Goal: Task Accomplishment & Management: Manage account settings

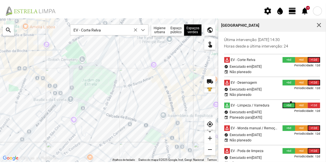
scroll to position [3, 24]
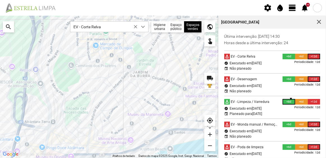
drag, startPoint x: 138, startPoint y: 122, endPoint x: 134, endPoint y: 96, distance: 25.8
click at [134, 96] on div at bounding box center [109, 87] width 218 height 143
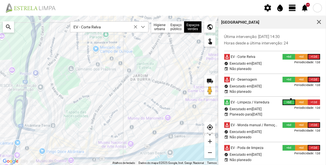
click at [292, 6] on span "view_day" at bounding box center [292, 8] width 8 height 8
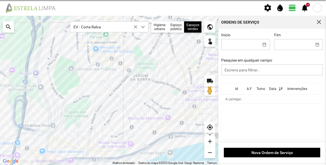
click at [295, 39] on div "Fim" at bounding box center [298, 41] width 53 height 17
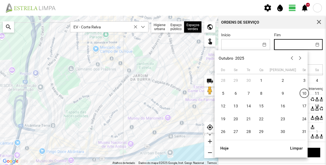
click at [293, 45] on input "Fim" at bounding box center [293, 44] width 38 height 10
drag, startPoint x: 237, startPoint y: 107, endPoint x: 241, endPoint y: 93, distance: 14.1
click at [236, 107] on span "13" at bounding box center [236, 105] width 9 height 9
type input "[DATE]"
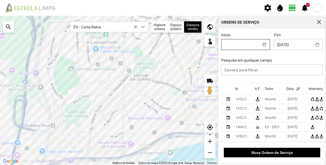
click at [246, 48] on input "Início" at bounding box center [241, 44] width 38 height 10
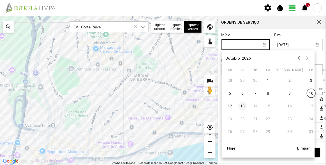
click at [243, 106] on span "13" at bounding box center [242, 105] width 9 height 9
type input "[DATE]"
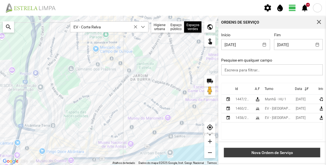
click at [279, 152] on span "Nova Ordem de Serviço" at bounding box center [272, 152] width 91 height 4
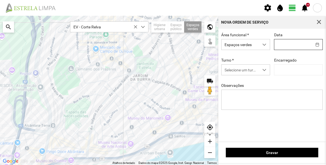
click at [286, 44] on input "text" at bounding box center [293, 44] width 38 height 10
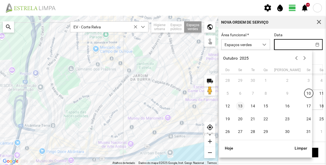
click at [242, 107] on span "13" at bounding box center [240, 105] width 9 height 9
type input "[DATE]"
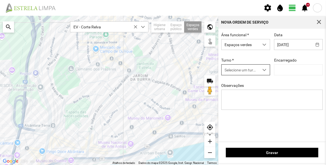
click at [242, 72] on span "Selecione um turno" at bounding box center [241, 69] width 38 height 10
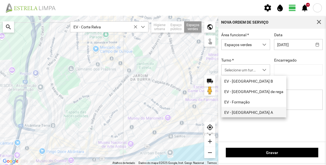
click at [247, 114] on li "EV - [GEOGRAPHIC_DATA] A" at bounding box center [253, 112] width 65 height 10
type input "[PERSON_NAME]"
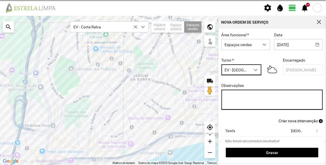
click at [249, 97] on textarea "Observações" at bounding box center [272, 99] width 102 height 20
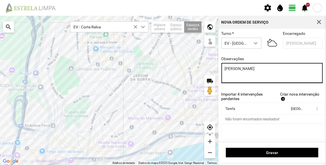
scroll to position [28, 0]
type textarea "[PERSON_NAME]"
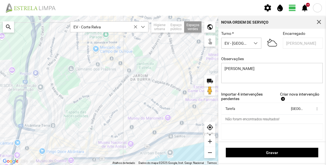
click at [281, 98] on span "add" at bounding box center [283, 99] width 4 height 4
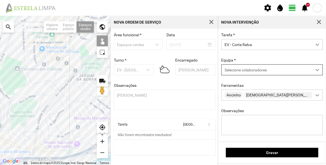
click at [246, 72] on span "Selecione colaboradores" at bounding box center [246, 70] width 42 height 4
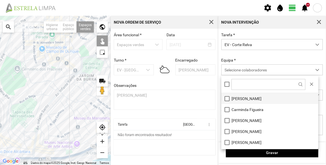
drag, startPoint x: 245, startPoint y: 99, endPoint x: 237, endPoint y: 101, distance: 8.1
click at [245, 99] on li "[PERSON_NAME]" at bounding box center [269, 98] width 97 height 11
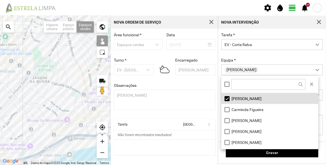
drag, startPoint x: 79, startPoint y: 97, endPoint x: 31, endPoint y: 100, distance: 48.0
click at [31, 100] on div at bounding box center [55, 90] width 111 height 149
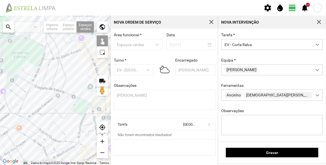
click at [67, 66] on div at bounding box center [55, 90] width 111 height 149
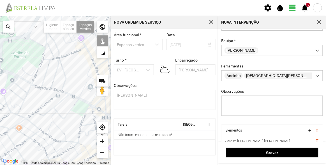
scroll to position [42, 0]
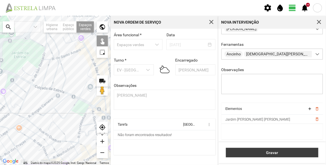
click at [270, 153] on span "Gravar" at bounding box center [272, 152] width 87 height 4
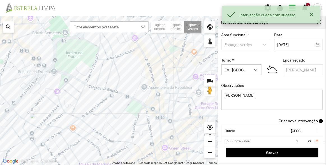
click at [295, 120] on span "Criar nova intervenção" at bounding box center [298, 120] width 39 height 4
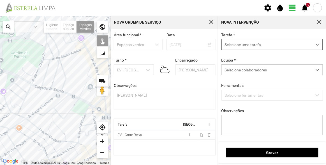
click at [255, 48] on span "Selecione uma tarefa" at bounding box center [267, 44] width 90 height 10
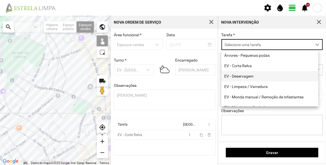
click at [245, 79] on li "EV - Deservagem" at bounding box center [269, 76] width 97 height 10
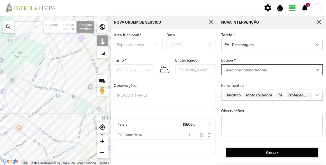
click at [242, 74] on div "Selecione colaboradores" at bounding box center [267, 69] width 90 height 10
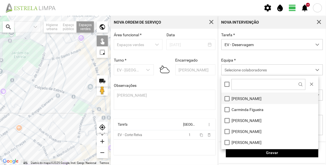
click at [243, 94] on li "[PERSON_NAME]" at bounding box center [269, 98] width 97 height 11
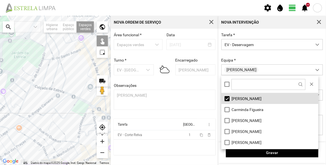
click at [69, 69] on div at bounding box center [55, 90] width 111 height 149
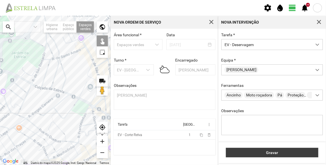
click at [286, 151] on span "Gravar" at bounding box center [272, 152] width 87 height 4
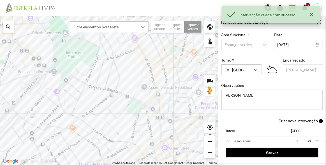
click at [295, 121] on span "Criar nova intervenção" at bounding box center [298, 120] width 39 height 4
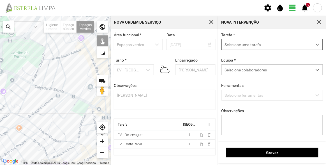
click at [252, 46] on span "Selecione uma tarefa" at bounding box center [267, 44] width 90 height 10
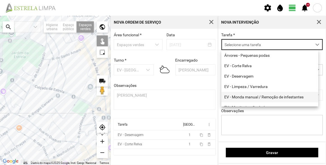
click at [252, 95] on li "EV - Monda manual / Remoção de infestantes" at bounding box center [269, 97] width 97 height 10
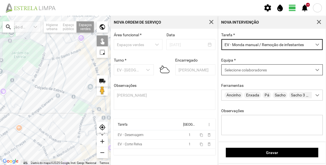
click at [246, 66] on div "Selecione colaboradores" at bounding box center [267, 69] width 90 height 10
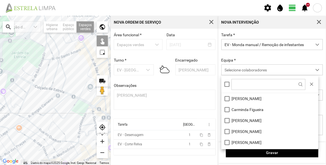
drag, startPoint x: 242, startPoint y: 96, endPoint x: 212, endPoint y: 91, distance: 30.4
click at [242, 96] on li "[PERSON_NAME]" at bounding box center [269, 98] width 97 height 11
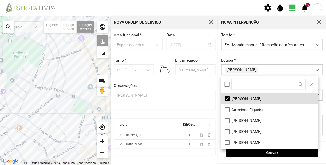
click at [67, 65] on div at bounding box center [55, 90] width 111 height 149
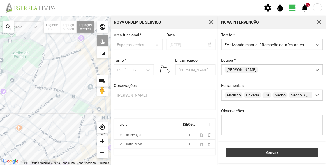
click at [267, 152] on span "Gravar" at bounding box center [272, 152] width 87 height 4
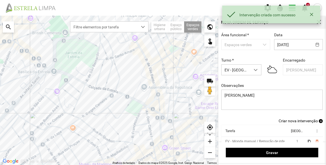
click at [293, 121] on span "Criar nova intervenção" at bounding box center [298, 120] width 39 height 4
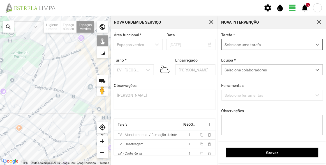
click at [248, 42] on span "Selecione uma tarefa" at bounding box center [267, 44] width 90 height 10
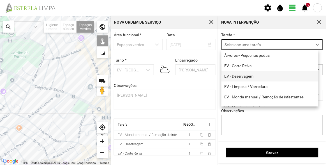
scroll to position [51, 0]
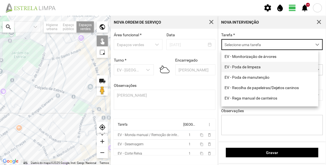
click at [252, 70] on li "EV - Poda de limpeza" at bounding box center [269, 67] width 97 height 10
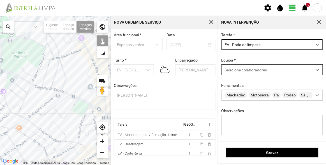
click at [247, 67] on div "Selecione colaboradores" at bounding box center [267, 69] width 90 height 10
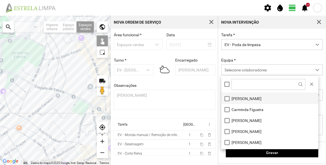
click at [249, 99] on li "[PERSON_NAME]" at bounding box center [269, 98] width 97 height 11
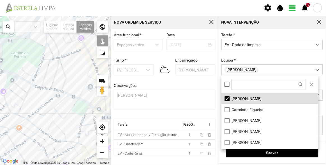
click at [68, 68] on div at bounding box center [55, 90] width 111 height 149
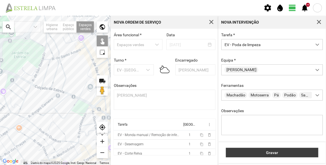
click at [262, 148] on button "Gravar" at bounding box center [272, 152] width 92 height 10
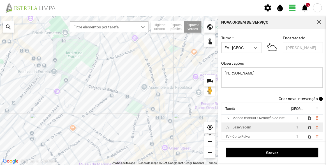
scroll to position [16, 0]
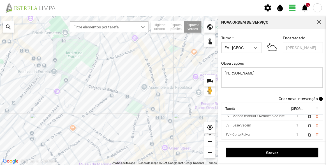
click at [298, 100] on span "Criar nova intervenção" at bounding box center [298, 98] width 39 height 4
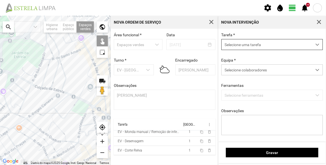
click at [241, 46] on span "Selecione uma tarefa" at bounding box center [267, 44] width 90 height 10
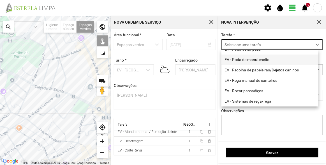
scroll to position [71, 0]
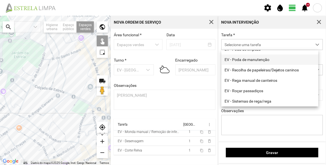
click at [251, 59] on li "EV - Poda de manutenção" at bounding box center [269, 59] width 97 height 10
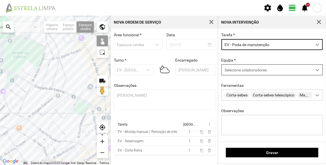
click at [243, 68] on span "Selecione colaboradores" at bounding box center [246, 70] width 42 height 4
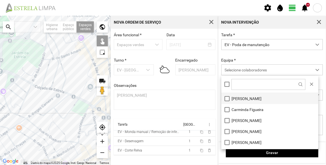
click at [240, 98] on li "[PERSON_NAME]" at bounding box center [269, 98] width 97 height 11
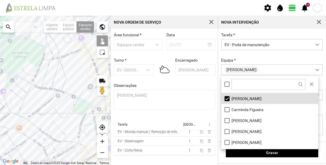
click at [64, 64] on div at bounding box center [55, 90] width 111 height 149
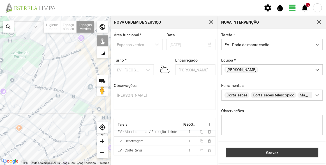
click at [271, 151] on span "Gravar" at bounding box center [272, 152] width 87 height 4
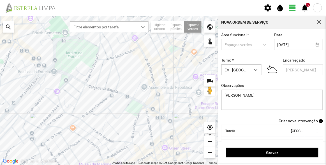
click at [300, 122] on span "Criar nova intervenção" at bounding box center [298, 120] width 39 height 4
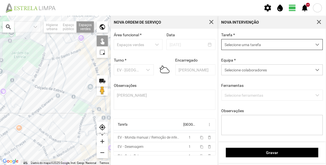
click at [245, 45] on span "Selecione uma tarefa" at bounding box center [267, 44] width 90 height 10
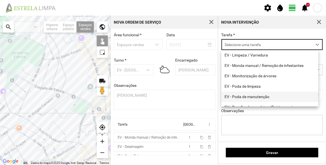
scroll to position [25, 0]
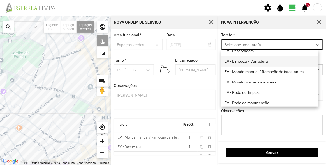
click at [249, 63] on li "EV - Limpeza / Varredura" at bounding box center [269, 61] width 97 height 10
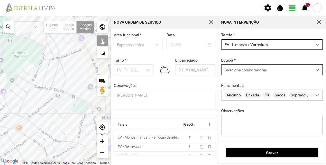
click at [246, 71] on span "Selecione colaboradores" at bounding box center [246, 70] width 42 height 4
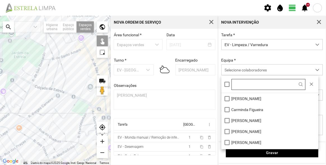
scroll to position [3, 24]
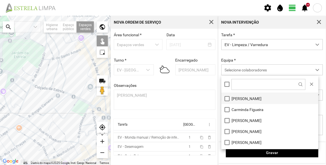
click at [246, 98] on li "[PERSON_NAME]" at bounding box center [269, 98] width 97 height 11
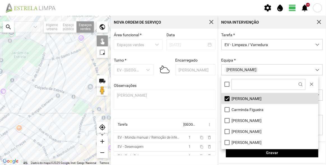
click at [67, 67] on div at bounding box center [55, 90] width 111 height 149
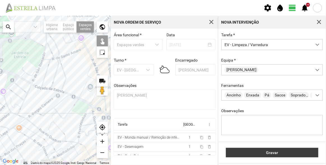
click at [275, 152] on span "Gravar" at bounding box center [272, 152] width 87 height 4
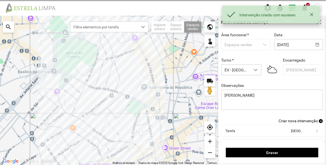
scroll to position [25, 0]
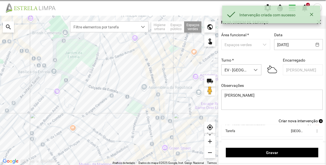
click at [295, 120] on span "Criar nova intervenção" at bounding box center [298, 120] width 39 height 4
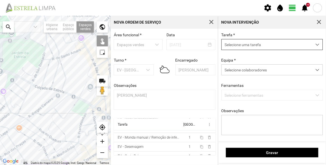
click at [243, 44] on span "Selecione uma tarefa" at bounding box center [267, 44] width 90 height 10
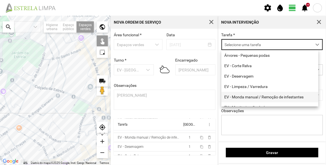
scroll to position [71, 0]
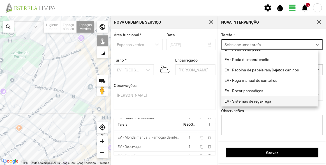
click at [252, 99] on li "EV - Sistemas de rega/rega" at bounding box center [269, 101] width 97 height 10
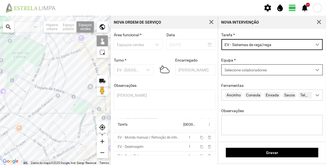
click at [248, 75] on div "Selecione colaboradores" at bounding box center [267, 69] width 90 height 10
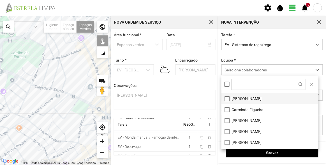
click at [243, 98] on li "[PERSON_NAME]" at bounding box center [269, 98] width 97 height 11
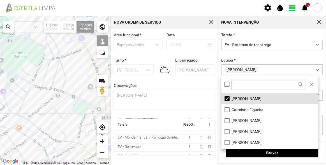
click at [68, 69] on div at bounding box center [55, 90] width 111 height 149
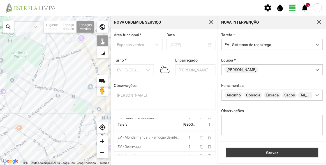
click at [275, 156] on button "Gravar" at bounding box center [272, 152] width 92 height 10
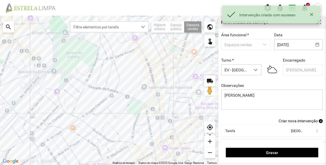
scroll to position [23, 0]
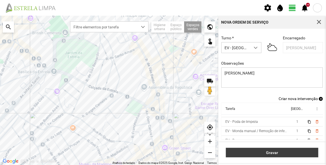
click at [272, 150] on span "Gravar" at bounding box center [272, 152] width 87 height 4
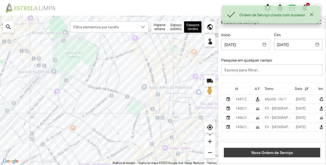
click at [275, 150] on span "Nova Ordem de Serviço" at bounding box center [272, 152] width 91 height 4
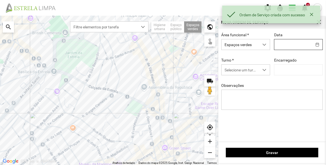
click at [283, 42] on input "text" at bounding box center [293, 44] width 38 height 10
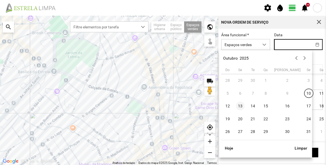
click at [240, 108] on span "13" at bounding box center [240, 105] width 9 height 9
type input "[DATE]"
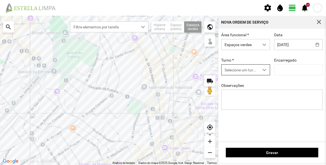
click at [239, 70] on span "Selecione um turno" at bounding box center [241, 69] width 38 height 10
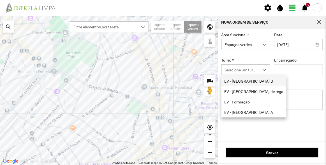
click at [242, 80] on li "EV - [GEOGRAPHIC_DATA] B" at bounding box center [253, 81] width 65 height 10
type input "[PERSON_NAME]"
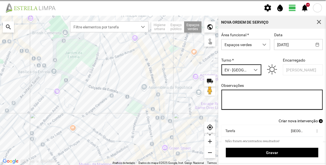
click at [249, 101] on textarea "Observações" at bounding box center [272, 99] width 102 height 20
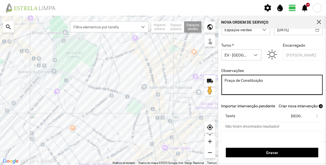
scroll to position [28, 0]
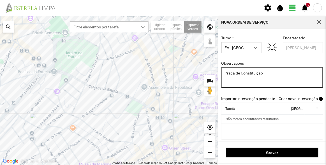
type textarea "Praça de Constituição"
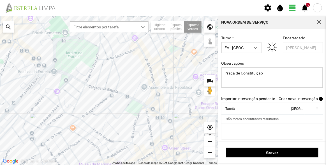
click at [283, 96] on span "Criar nova intervenção" at bounding box center [298, 98] width 39 height 4
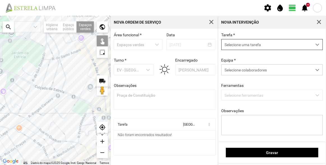
click at [239, 45] on span "Selecione uma tarefa" at bounding box center [267, 44] width 90 height 10
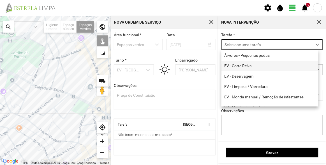
click at [246, 66] on span "EV - Corte Relva" at bounding box center [238, 65] width 27 height 4
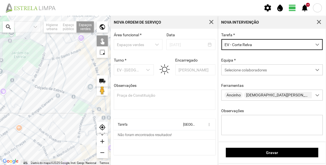
click at [94, 74] on div at bounding box center [55, 90] width 111 height 149
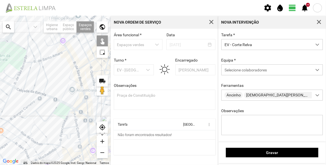
drag, startPoint x: 85, startPoint y: 85, endPoint x: 62, endPoint y: 90, distance: 23.5
click at [62, 89] on div at bounding box center [55, 90] width 111 height 149
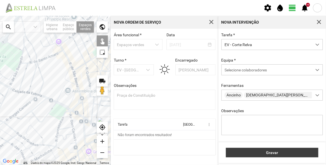
click at [275, 151] on span "Gravar" at bounding box center [272, 152] width 87 height 4
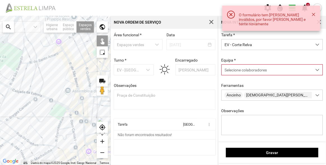
click at [249, 71] on span "Selecione colaboradores" at bounding box center [246, 70] width 42 height 4
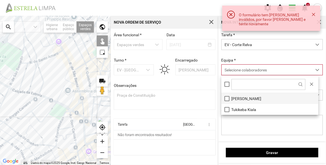
drag, startPoint x: 249, startPoint y: 101, endPoint x: 231, endPoint y: 101, distance: 18.2
click at [249, 101] on li "[PERSON_NAME]" at bounding box center [269, 98] width 97 height 11
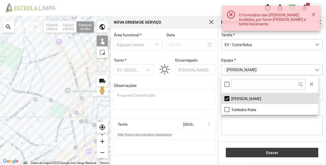
click at [288, 154] on span "Gravar" at bounding box center [272, 152] width 87 height 4
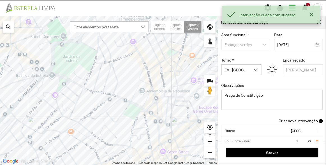
click at [301, 122] on span "Criar nova intervenção" at bounding box center [298, 120] width 39 height 4
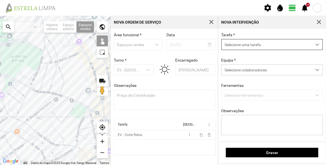
click at [253, 43] on span "Selecione uma tarefa" at bounding box center [267, 44] width 90 height 10
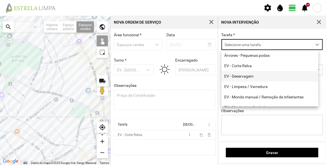
click at [243, 75] on li "EV - Deservagem" at bounding box center [269, 76] width 97 height 10
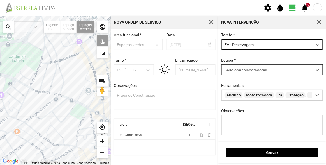
click at [243, 70] on span "Selecione colaboradores" at bounding box center [246, 70] width 42 height 4
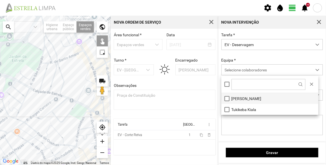
click at [241, 96] on li "[PERSON_NAME]" at bounding box center [269, 98] width 97 height 11
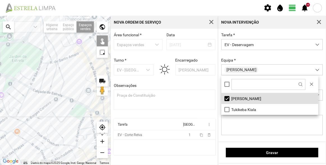
click at [92, 75] on div at bounding box center [55, 90] width 111 height 149
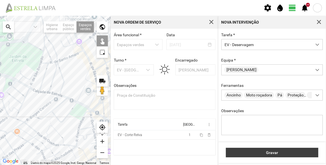
click at [261, 150] on span "Gravar" at bounding box center [272, 152] width 87 height 4
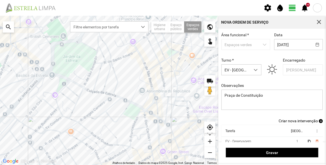
click at [288, 121] on span "Criar nova intervenção" at bounding box center [298, 120] width 39 height 4
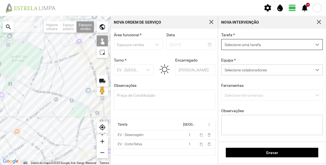
click at [244, 46] on span "Selecione uma tarefa" at bounding box center [267, 44] width 90 height 10
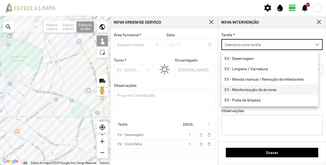
scroll to position [25, 0]
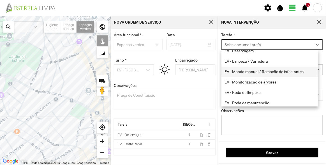
click at [248, 72] on li "EV - Monda manual / Remoção de infestantes" at bounding box center [269, 71] width 97 height 10
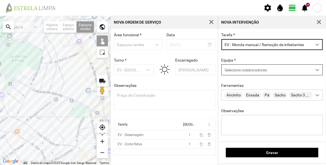
click at [245, 71] on span "Selecione colaboradores" at bounding box center [246, 70] width 42 height 4
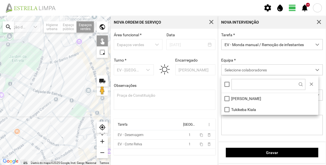
scroll to position [3, 24]
click at [246, 98] on li "[PERSON_NAME]" at bounding box center [269, 98] width 97 height 11
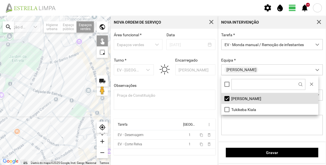
click at [91, 76] on div at bounding box center [55, 90] width 111 height 149
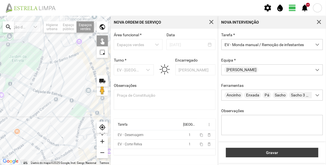
click at [282, 152] on span "Gravar" at bounding box center [272, 152] width 87 height 4
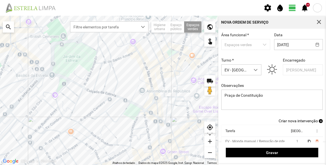
click at [293, 121] on span "Criar nova intervenção" at bounding box center [298, 120] width 39 height 4
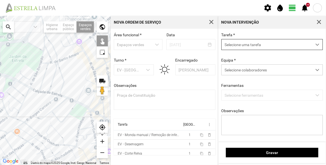
click at [273, 47] on span "Selecione uma tarefa" at bounding box center [267, 44] width 90 height 10
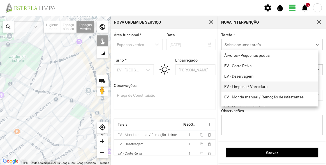
click at [257, 85] on li "EV - Limpeza / Varredura" at bounding box center [269, 86] width 97 height 10
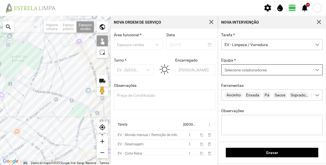
click at [253, 68] on div "Selecione colaboradores" at bounding box center [267, 69] width 90 height 10
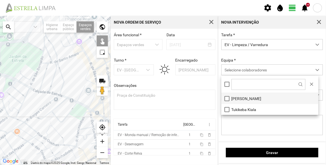
click at [251, 95] on li "[PERSON_NAME]" at bounding box center [269, 98] width 97 height 11
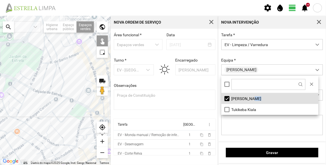
click at [89, 73] on div at bounding box center [55, 90] width 111 height 149
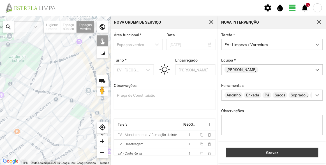
click at [276, 153] on span "Gravar" at bounding box center [272, 152] width 87 height 4
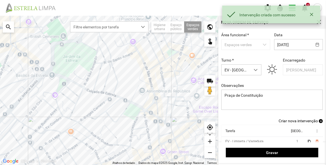
click at [295, 122] on span "Criar nova intervenção" at bounding box center [298, 120] width 39 height 4
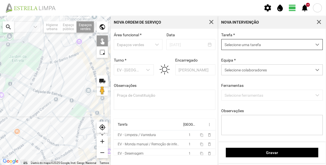
click at [249, 45] on span "Selecione uma tarefa" at bounding box center [267, 44] width 90 height 10
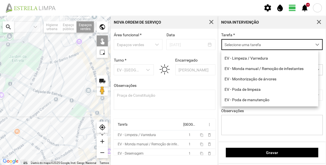
scroll to position [71, 0]
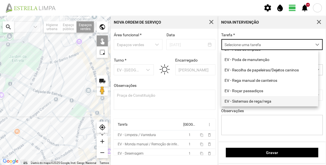
click at [251, 99] on li "EV - Sistemas de rega/rega" at bounding box center [269, 101] width 97 height 10
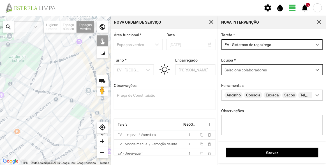
click at [241, 73] on div "Selecione colaboradores" at bounding box center [267, 69] width 90 height 10
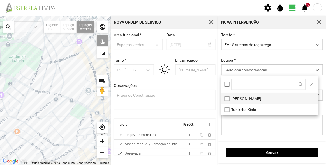
click at [240, 98] on li "[PERSON_NAME]" at bounding box center [269, 98] width 97 height 11
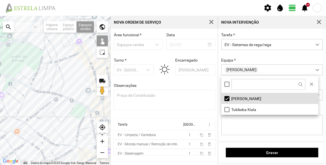
click at [91, 75] on div at bounding box center [55, 90] width 111 height 149
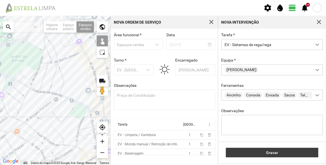
click at [283, 150] on span "Gravar" at bounding box center [272, 152] width 87 height 4
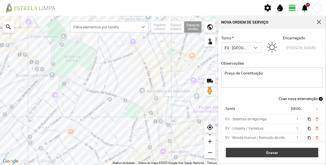
click at [258, 152] on span "Gravar" at bounding box center [272, 152] width 87 height 4
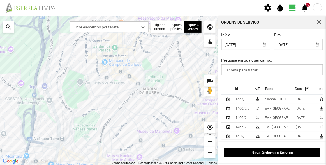
drag, startPoint x: 108, startPoint y: 103, endPoint x: 119, endPoint y: 100, distance: 11.4
click at [119, 100] on div at bounding box center [109, 90] width 218 height 149
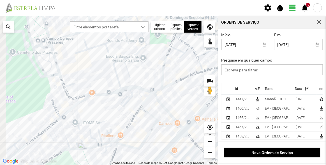
drag, startPoint x: 57, startPoint y: 80, endPoint x: 93, endPoint y: 80, distance: 36.7
click at [93, 80] on div at bounding box center [109, 90] width 218 height 149
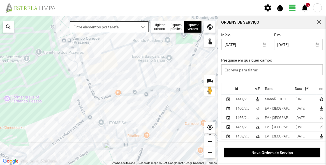
click at [131, 31] on span "Filtre elementos por tarefa" at bounding box center [103, 27] width 67 height 10
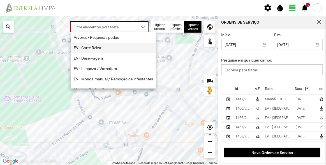
click at [96, 47] on li "EV - Corte Relva" at bounding box center [113, 48] width 85 height 10
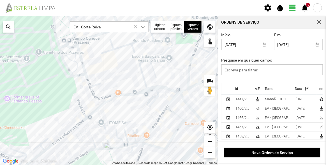
click at [75, 61] on div at bounding box center [109, 90] width 218 height 149
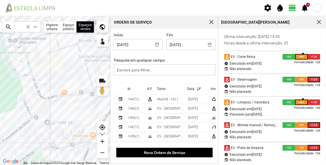
click at [129, 90] on div "Id" at bounding box center [129, 89] width 3 height 4
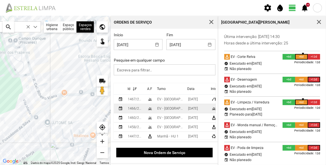
scroll to position [5, 0]
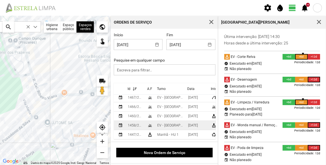
click at [133, 123] on div "1458/2025" at bounding box center [135, 125] width 15 height 4
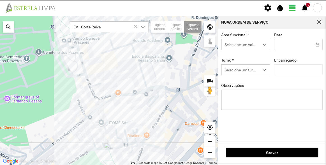
type input "[DATE]"
type textarea "Cç. da Pampulha/Travessa dos Brunos"
type input "[PERSON_NAME]"
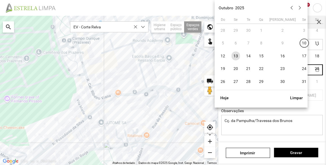
click at [288, 69] on body "settings water_drop view_day +9 notifications Para navegar no mapa com gestos d…" at bounding box center [163, 82] width 326 height 165
click at [300, 55] on span "17" at bounding box center [304, 55] width 9 height 9
type input "[DATE]"
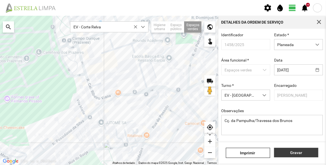
click at [307, 153] on span "Gravar" at bounding box center [296, 152] width 38 height 4
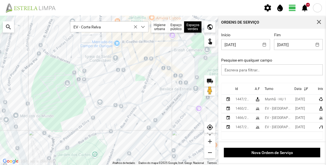
drag, startPoint x: 166, startPoint y: 118, endPoint x: 150, endPoint y: 118, distance: 16.5
click at [150, 118] on div at bounding box center [109, 90] width 218 height 149
click at [110, 126] on div at bounding box center [109, 90] width 218 height 149
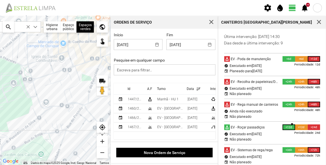
scroll to position [116, 0]
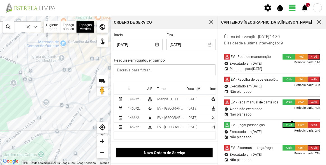
click at [128, 87] on th "Id" at bounding box center [136, 88] width 20 height 11
click at [170, 49] on input "[DATE]" at bounding box center [186, 44] width 38 height 10
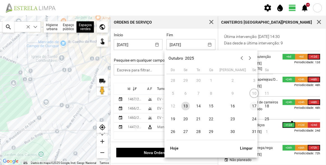
click at [250, 106] on span "17" at bounding box center [254, 105] width 9 height 9
type input "[DATE]"
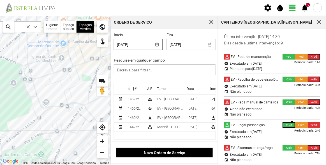
click at [138, 47] on input "[DATE]" at bounding box center [133, 44] width 38 height 10
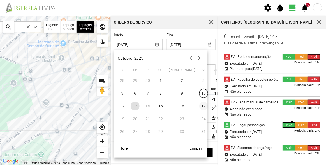
click at [199, 106] on span "17" at bounding box center [203, 105] width 9 height 9
type input "[DATE]"
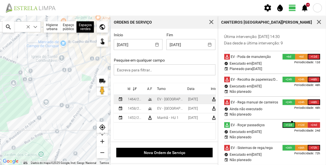
click at [139, 99] on div "1464/2025" at bounding box center [135, 99] width 15 height 4
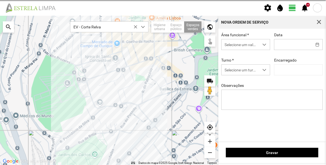
type input "[DATE]"
type textarea "Recolha de papeleiras"
type input "[PERSON_NAME]"
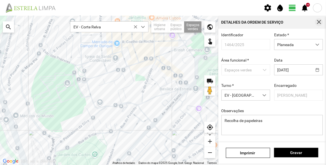
click at [318, 25] on button "button" at bounding box center [319, 22] width 8 height 8
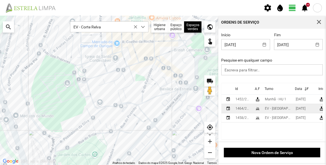
click at [245, 109] on div "1464/2025" at bounding box center [242, 108] width 15 height 4
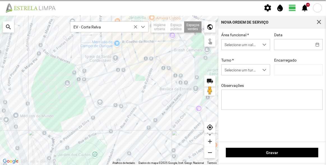
type input "[DATE]"
type input "[PERSON_NAME]"
type textarea "Recolha de papeleiras"
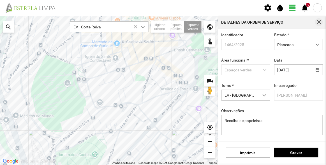
click at [318, 25] on button "button" at bounding box center [319, 22] width 8 height 8
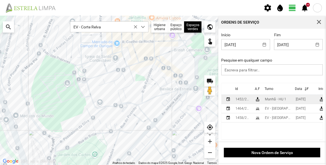
click at [248, 99] on div "1452/2025" at bounding box center [242, 99] width 15 height 4
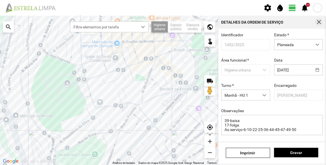
click at [321, 22] on span "button" at bounding box center [318, 22] width 5 height 5
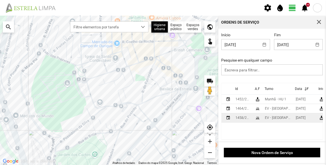
click at [248, 119] on div "1458/2025" at bounding box center [242, 117] width 15 height 4
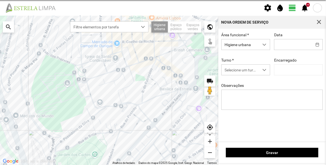
type input "[DATE]"
type input "[PERSON_NAME]"
type textarea "Cç. da Pampulha/Travessa dos Brunos"
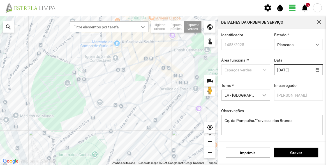
click at [290, 71] on body "settings water_drop view_day +9 notifications Para navegar no mapa com gestos d…" at bounding box center [163, 82] width 326 height 165
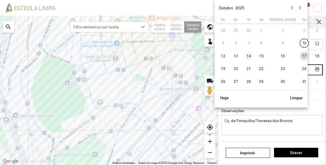
click at [247, 56] on span "14" at bounding box center [248, 55] width 9 height 9
type input "[DATE]"
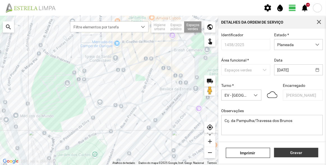
click at [304, 153] on span "Gravar" at bounding box center [296, 152] width 38 height 4
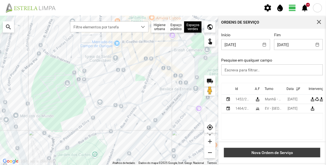
click at [286, 152] on span "Nova Ordem de Serviço" at bounding box center [272, 152] width 91 height 4
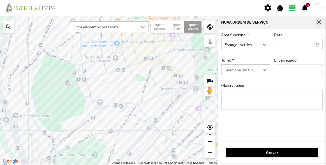
click at [321, 22] on span "button" at bounding box center [318, 22] width 5 height 5
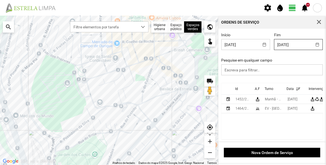
click at [295, 46] on input "[DATE]" at bounding box center [293, 44] width 38 height 10
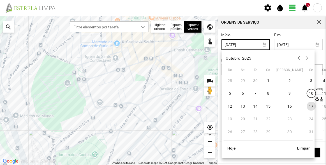
click at [255, 42] on input "[DATE]" at bounding box center [241, 44] width 38 height 10
drag, startPoint x: 256, startPoint y: 106, endPoint x: 262, endPoint y: 100, distance: 8.4
click at [257, 106] on span "14" at bounding box center [255, 105] width 9 height 9
type input "[DATE]"
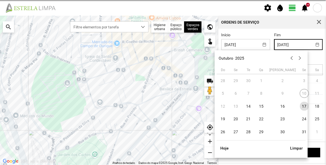
click at [292, 43] on input "[DATE]" at bounding box center [293, 44] width 38 height 10
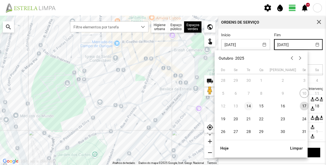
click at [250, 107] on span "14" at bounding box center [248, 105] width 9 height 9
type input "[DATE]"
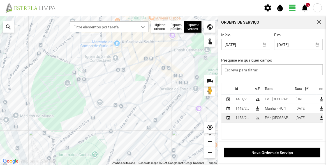
click at [250, 119] on div "1458/2025" at bounding box center [242, 117] width 15 height 4
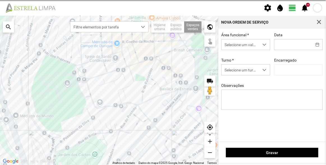
type input "[DATE]"
type textarea "Cç. da Pampulha/Travessa dos Brunos"
type input "[PERSON_NAME]"
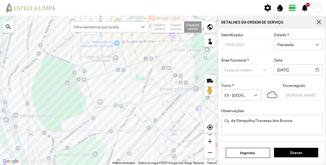
click at [320, 21] on span "button" at bounding box center [318, 22] width 5 height 5
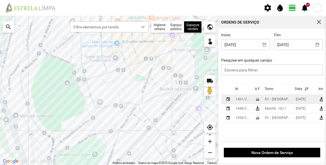
click at [247, 101] on div "1461/2025" at bounding box center [242, 99] width 15 height 4
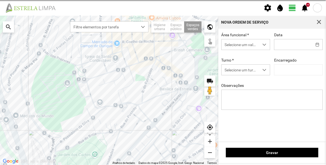
type input "[DATE]"
type textarea "Recolha de papeleiras"
type input "[PERSON_NAME]"
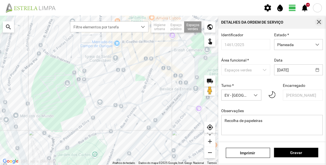
click at [318, 22] on span "button" at bounding box center [318, 22] width 5 height 5
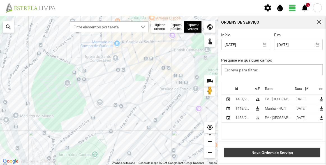
click at [280, 151] on span "Nova Ordem de Serviço" at bounding box center [272, 152] width 91 height 4
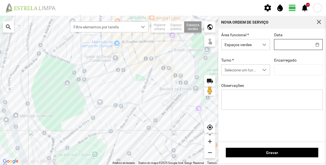
click at [284, 49] on input "text" at bounding box center [293, 44] width 38 height 10
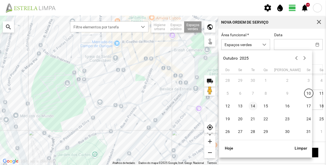
click at [252, 104] on span "14" at bounding box center [253, 105] width 9 height 9
type input "[DATE]"
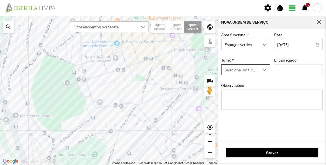
click at [249, 71] on span "Selecione um turno" at bounding box center [241, 69] width 38 height 10
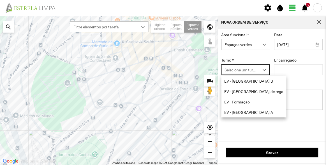
scroll to position [3, 24]
click at [248, 80] on li "EV - [GEOGRAPHIC_DATA] B" at bounding box center [253, 81] width 65 height 10
type input "[PERSON_NAME]"
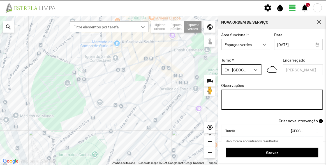
click at [257, 99] on textarea "Observações" at bounding box center [272, 99] width 102 height 20
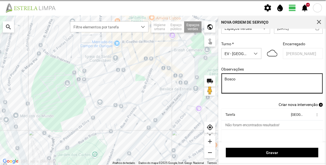
scroll to position [23, 0]
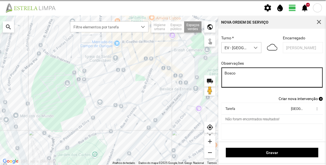
type textarea "Bosco"
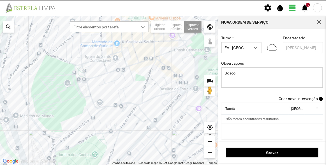
click at [300, 100] on span "Criar nova intervenção" at bounding box center [298, 98] width 39 height 4
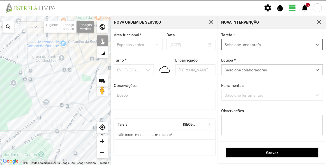
click at [243, 44] on span "Selecione uma tarefa" at bounding box center [267, 44] width 90 height 10
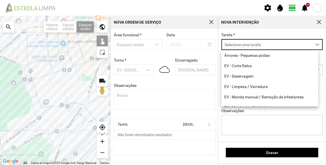
scroll to position [3, 24]
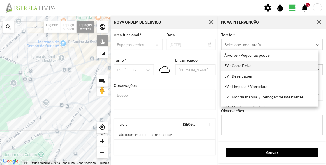
click at [246, 67] on li "EV - Corte Relva" at bounding box center [269, 66] width 97 height 10
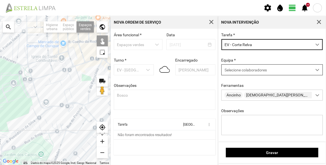
click at [253, 71] on span "Selecione colaboradores" at bounding box center [246, 70] width 42 height 4
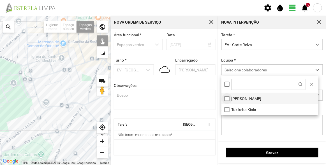
click at [228, 99] on li "[PERSON_NAME]" at bounding box center [269, 98] width 97 height 11
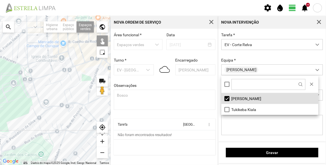
click at [249, 58] on div "Equipa * [PERSON_NAME]" at bounding box center [272, 66] width 106 height 17
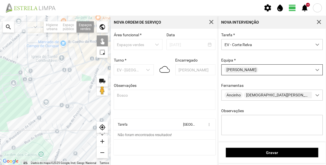
scroll to position [25, 0]
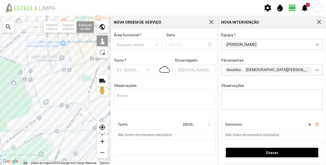
click at [33, 91] on div at bounding box center [55, 90] width 111 height 149
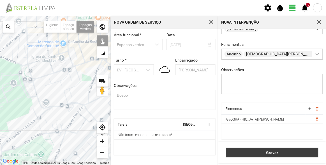
click at [277, 154] on span "Gravar" at bounding box center [272, 152] width 87 height 4
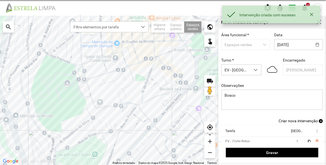
scroll to position [23, 0]
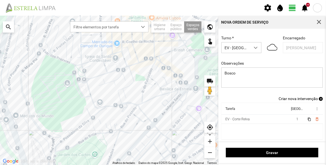
click at [267, 92] on div "Área funcional * Espaços verdes Data [DATE] Turno * EV - [GEOGRAPHIC_DATA] B En…" at bounding box center [272, 53] width 106 height 86
click at [269, 100] on div "Criar nova intervenção add" at bounding box center [272, 98] width 102 height 4
click at [310, 101] on div "Área funcional * Espaços verdes Data [DATE] Turno * EV - [GEOGRAPHIC_DATA] B En…" at bounding box center [272, 85] width 108 height 113
click at [310, 99] on span "Criar nova intervenção" at bounding box center [298, 98] width 39 height 4
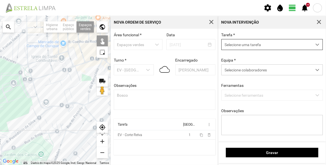
click at [262, 47] on span "Selecione uma tarefa" at bounding box center [267, 44] width 90 height 10
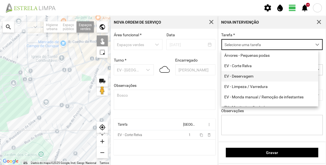
click at [257, 77] on li "EV - Deservagem" at bounding box center [269, 76] width 97 height 10
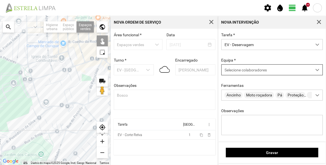
click at [254, 71] on span "Selecione colaboradores" at bounding box center [246, 70] width 42 height 4
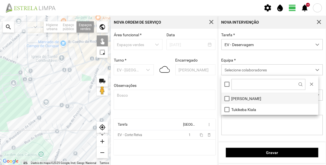
click at [242, 102] on li "[PERSON_NAME]" at bounding box center [269, 98] width 97 height 11
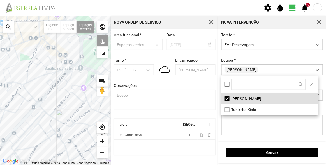
drag, startPoint x: 78, startPoint y: 109, endPoint x: 16, endPoint y: 88, distance: 65.3
click at [16, 88] on div at bounding box center [55, 90] width 111 height 149
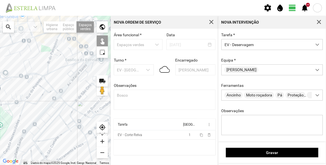
drag, startPoint x: 57, startPoint y: 113, endPoint x: 86, endPoint y: 108, distance: 29.1
click at [86, 108] on div at bounding box center [55, 90] width 111 height 149
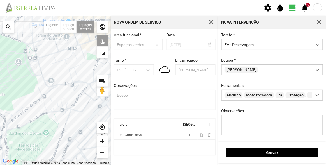
drag, startPoint x: 47, startPoint y: 89, endPoint x: 71, endPoint y: 94, distance: 24.3
click at [71, 94] on div at bounding box center [55, 90] width 111 height 149
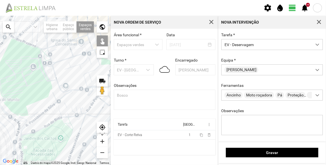
click at [49, 73] on div at bounding box center [55, 90] width 111 height 149
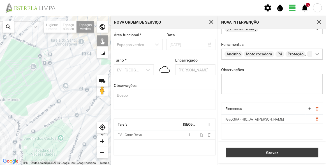
click at [280, 152] on span "Gravar" at bounding box center [272, 152] width 87 height 4
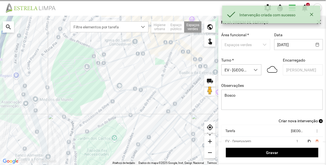
scroll to position [23, 0]
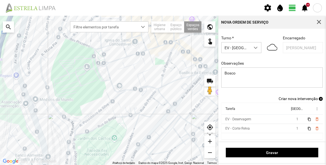
click at [297, 98] on span "Criar nova intervenção" at bounding box center [298, 98] width 39 height 4
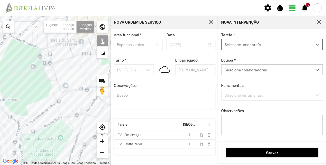
click at [239, 46] on span "Selecione uma tarefa" at bounding box center [267, 44] width 90 height 10
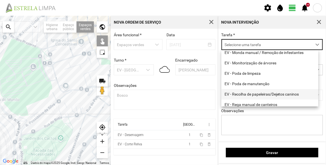
scroll to position [51, 0]
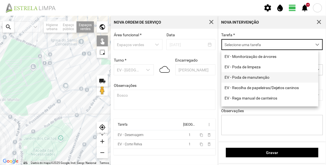
click at [254, 79] on li "EV - Poda de manutenção" at bounding box center [269, 77] width 97 height 10
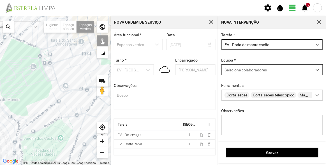
click at [247, 71] on span "Selecione colaboradores" at bounding box center [246, 70] width 42 height 4
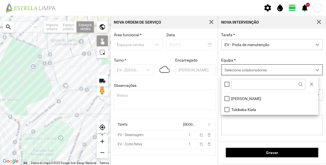
scroll to position [3, 24]
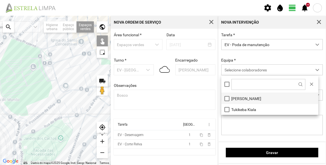
drag, startPoint x: 241, startPoint y: 99, endPoint x: 235, endPoint y: 99, distance: 5.3
click at [241, 99] on li "[PERSON_NAME]" at bounding box center [269, 98] width 97 height 11
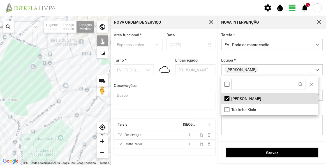
click at [50, 73] on div at bounding box center [55, 90] width 111 height 149
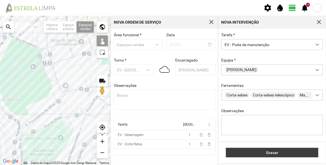
click at [288, 153] on span "Gravar" at bounding box center [272, 152] width 87 height 4
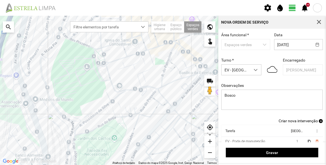
click at [299, 122] on span "Criar nova intervenção" at bounding box center [298, 120] width 39 height 4
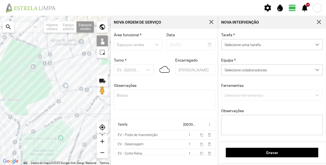
click at [243, 46] on span "Selecione uma tarefa" at bounding box center [267, 44] width 90 height 10
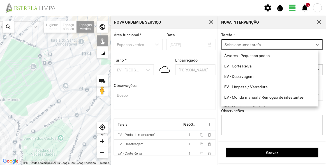
scroll to position [3, 24]
click at [254, 86] on li "EV - Limpeza / Varredura" at bounding box center [269, 86] width 97 height 10
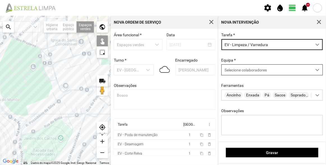
click at [246, 69] on span "Selecione colaboradores" at bounding box center [246, 70] width 42 height 4
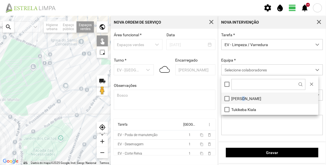
click at [241, 95] on li "[PERSON_NAME]" at bounding box center [269, 98] width 97 height 11
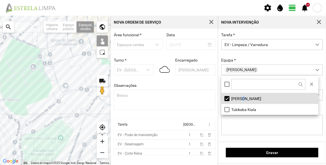
click at [50, 74] on div at bounding box center [55, 90] width 111 height 149
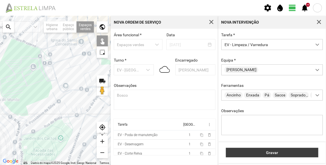
click at [272, 152] on span "Gravar" at bounding box center [272, 152] width 87 height 4
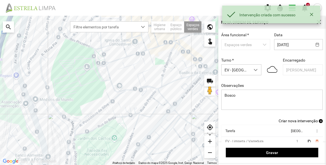
click at [299, 120] on span "Criar nova intervenção" at bounding box center [298, 120] width 39 height 4
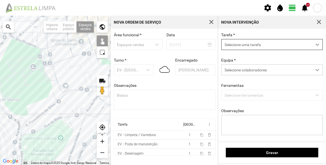
click at [252, 44] on span "Selecione uma tarefa" at bounding box center [267, 44] width 90 height 10
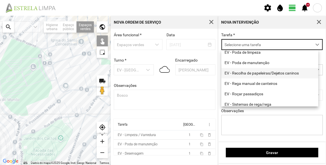
scroll to position [71, 0]
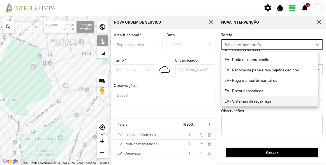
click at [254, 103] on li "EV - Sistemas de rega/rega" at bounding box center [269, 101] width 97 height 10
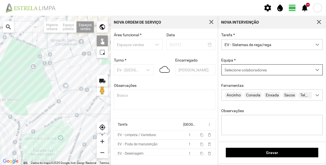
click at [245, 70] on span "Selecione colaboradores" at bounding box center [246, 70] width 42 height 4
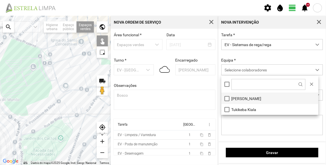
click at [244, 95] on li "[PERSON_NAME]" at bounding box center [269, 98] width 97 height 11
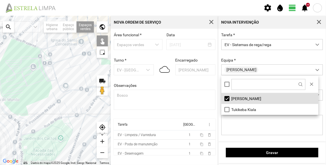
click at [52, 75] on div at bounding box center [55, 90] width 111 height 149
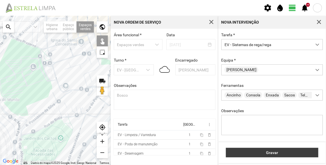
click at [291, 151] on span "Gravar" at bounding box center [272, 152] width 87 height 4
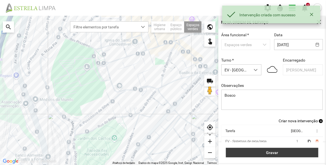
click at [286, 151] on span "Gravar" at bounding box center [272, 152] width 87 height 4
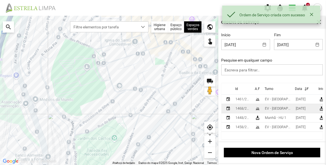
scroll to position [1, 0]
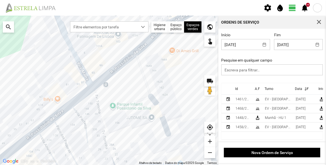
click at [135, 86] on div at bounding box center [109, 90] width 218 height 149
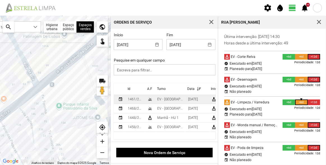
click at [134, 100] on div "1461/2025" at bounding box center [135, 99] width 15 height 4
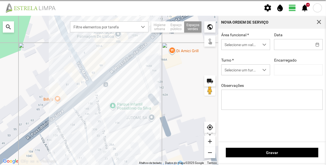
type input "[DATE]"
type textarea "Recolha de papeleiras"
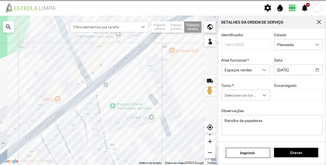
type input "[PERSON_NAME]"
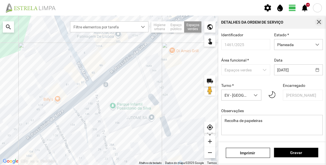
click at [321, 23] on span "button" at bounding box center [318, 22] width 5 height 5
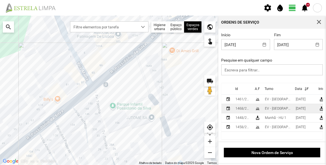
click at [243, 108] on div "1468/2025" at bounding box center [242, 108] width 15 height 4
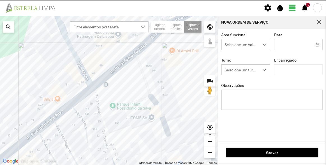
type input "[DATE]"
type textarea "Bosco"
type input "[PERSON_NAME]"
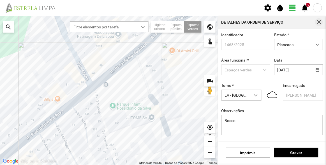
click at [316, 23] on button "button" at bounding box center [319, 22] width 8 height 8
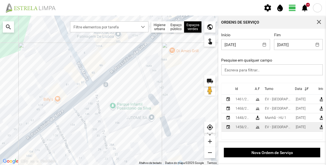
scroll to position [1, 0]
click at [242, 127] on div "1458/2025" at bounding box center [242, 127] width 15 height 4
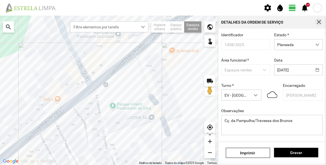
click at [320, 22] on span "button" at bounding box center [318, 22] width 5 height 5
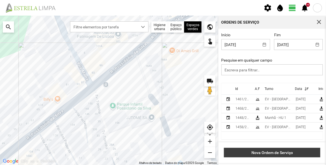
click at [277, 155] on button "Nova Ordem de Serviço" at bounding box center [272, 152] width 96 height 10
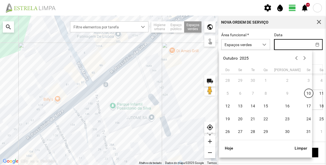
click at [291, 45] on input "text" at bounding box center [293, 44] width 38 height 10
click at [254, 106] on span "14" at bounding box center [253, 105] width 9 height 9
type input "[DATE]"
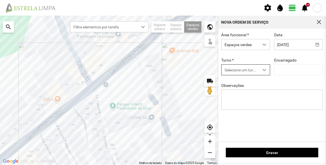
click at [250, 74] on span "Selecione um turno" at bounding box center [241, 69] width 38 height 10
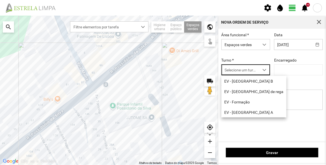
scroll to position [3, 24]
click at [247, 114] on li "EV - [GEOGRAPHIC_DATA] A" at bounding box center [253, 112] width 65 height 10
type input "[PERSON_NAME]"
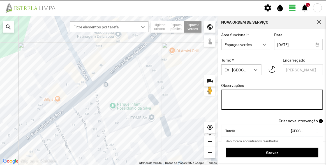
click at [260, 94] on textarea "Observações" at bounding box center [272, 99] width 102 height 20
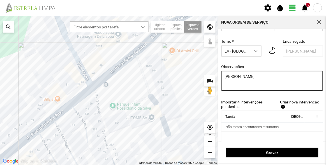
scroll to position [25, 0]
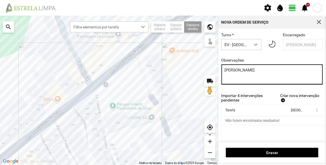
type textarea "[PERSON_NAME]"
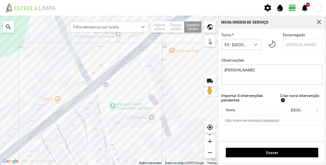
click at [290, 96] on span "Criar nova intervenção" at bounding box center [299, 95] width 39 height 4
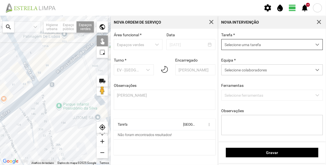
click at [242, 44] on span "Selecione uma tarefa" at bounding box center [267, 44] width 90 height 10
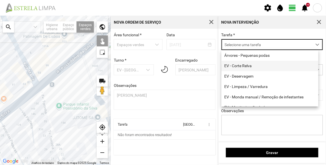
click at [253, 66] on li "EV - Corte Relva" at bounding box center [269, 66] width 97 height 10
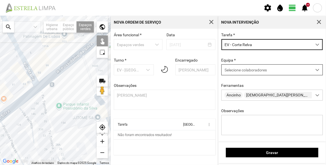
click at [251, 72] on span "Selecione colaboradores" at bounding box center [246, 70] width 42 height 4
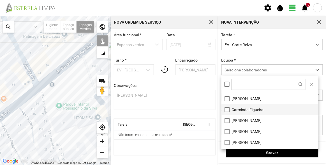
drag, startPoint x: 253, startPoint y: 96, endPoint x: 269, endPoint y: 112, distance: 22.0
click at [253, 97] on li "[PERSON_NAME]" at bounding box center [269, 98] width 97 height 11
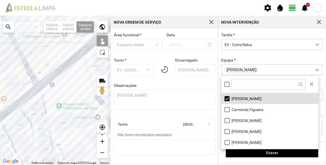
click at [265, 58] on div "Equipa * [PERSON_NAME]" at bounding box center [272, 66] width 106 height 17
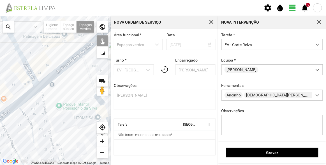
click at [71, 87] on div at bounding box center [55, 90] width 111 height 149
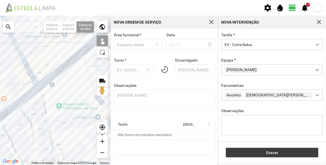
click at [252, 149] on button "Gravar" at bounding box center [272, 152] width 92 height 10
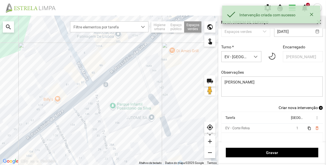
scroll to position [23, 0]
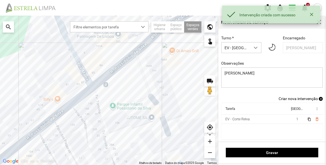
click at [296, 96] on span "Criar nova intervenção" at bounding box center [298, 98] width 39 height 4
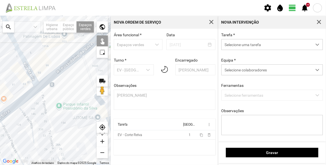
click at [245, 44] on span "Selecione uma tarefa" at bounding box center [267, 44] width 90 height 10
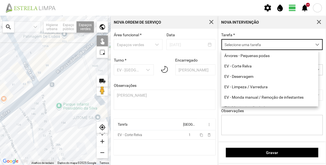
scroll to position [3, 24]
click at [251, 80] on li "EV - Deservagem" at bounding box center [269, 76] width 97 height 10
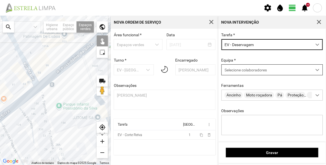
click at [249, 65] on div "Selecione colaboradores" at bounding box center [267, 69] width 90 height 10
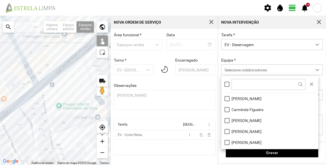
drag, startPoint x: 246, startPoint y: 95, endPoint x: 200, endPoint y: 100, distance: 46.9
click at [246, 95] on li "[PERSON_NAME]" at bounding box center [269, 98] width 97 height 11
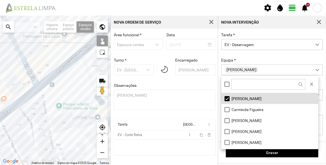
click at [68, 89] on div at bounding box center [55, 90] width 111 height 149
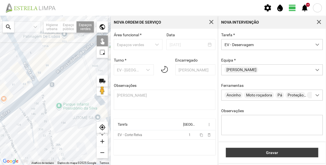
click at [281, 151] on span "Gravar" at bounding box center [272, 152] width 87 height 4
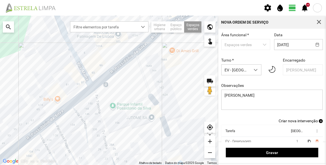
click at [272, 85] on div "Observações [PERSON_NAME]" at bounding box center [272, 96] width 106 height 27
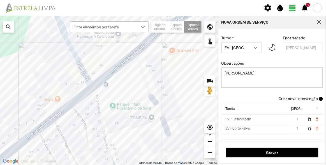
click at [300, 98] on span "Criar nova intervenção" at bounding box center [298, 98] width 39 height 4
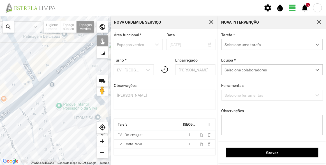
click at [255, 45] on span "Selecione uma tarefa" at bounding box center [267, 44] width 90 height 10
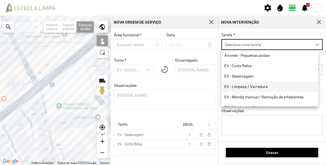
click at [251, 87] on li "EV - Limpeza / Varredura" at bounding box center [269, 86] width 97 height 10
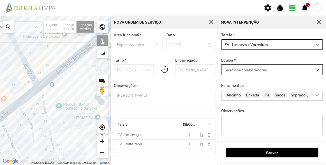
click at [248, 73] on div "Selecione colaboradores" at bounding box center [267, 69] width 90 height 10
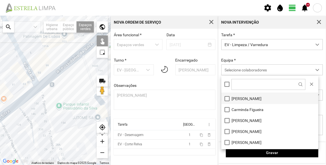
click at [247, 100] on li "[PERSON_NAME]" at bounding box center [269, 98] width 97 height 11
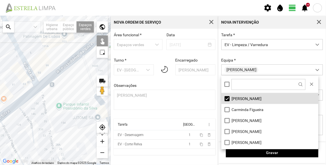
click at [68, 84] on div at bounding box center [55, 90] width 111 height 149
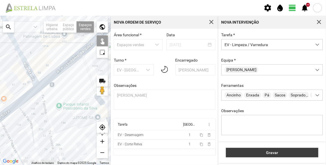
click at [264, 157] on button "Gravar" at bounding box center [272, 152] width 92 height 10
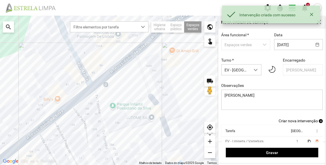
click at [299, 121] on span "Criar nova intervenção" at bounding box center [298, 120] width 39 height 4
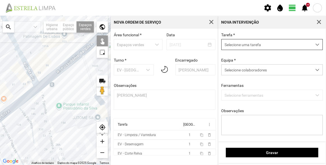
click at [246, 44] on span "Selecione uma tarefa" at bounding box center [267, 44] width 90 height 10
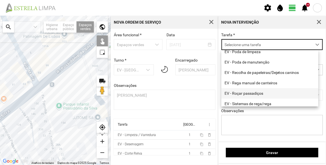
scroll to position [71, 0]
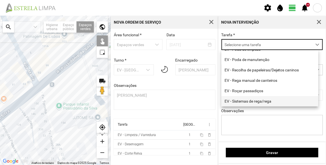
click at [261, 100] on li "EV - Sistemas de rega/rega" at bounding box center [269, 101] width 97 height 10
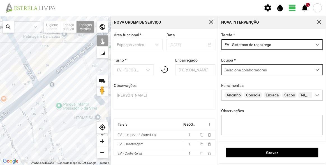
click at [251, 70] on span "Selecione colaboradores" at bounding box center [246, 70] width 42 height 4
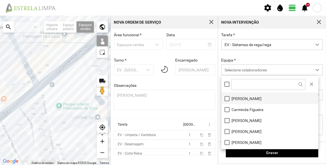
click at [250, 99] on li "[PERSON_NAME]" at bounding box center [269, 98] width 97 height 11
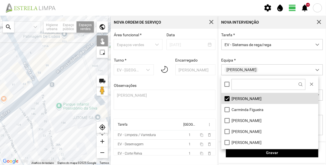
click at [73, 84] on div at bounding box center [55, 90] width 111 height 149
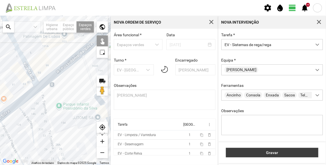
click at [266, 156] on button "Gravar" at bounding box center [272, 152] width 92 height 10
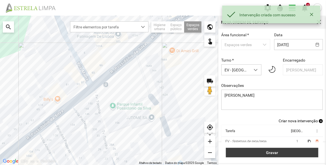
click at [278, 151] on span "Gravar" at bounding box center [272, 152] width 87 height 4
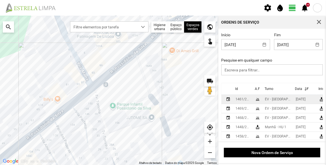
click at [243, 97] on td "1461/2025" at bounding box center [243, 98] width 20 height 9
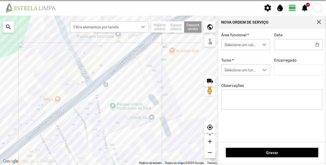
type input "[DATE]"
type input "[PERSON_NAME]"
type textarea "Recolha de papeleiras"
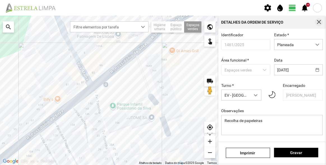
click at [320, 20] on span "button" at bounding box center [318, 22] width 5 height 5
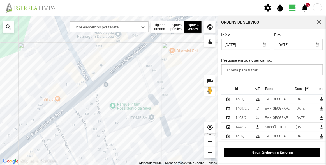
click at [238, 87] on th "Id" at bounding box center [243, 88] width 20 height 11
click at [238, 87] on p-sorticon at bounding box center [241, 89] width 7 height 4
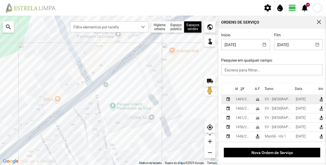
click at [240, 98] on div "1469/2025" at bounding box center [242, 99] width 15 height 4
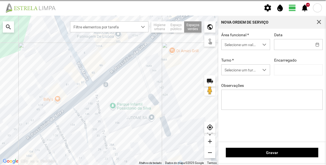
type input "[DATE]"
type input "[PERSON_NAME]"
type textarea "[PERSON_NAME]"
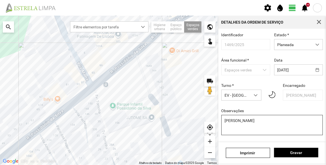
scroll to position [49, 0]
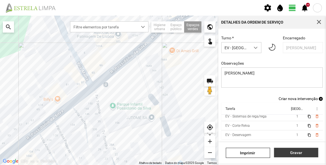
click at [302, 153] on span "Gravar" at bounding box center [296, 152] width 38 height 4
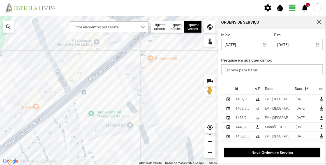
drag, startPoint x: 168, startPoint y: 86, endPoint x: 146, endPoint y: 94, distance: 23.8
click at [146, 94] on div at bounding box center [109, 90] width 218 height 149
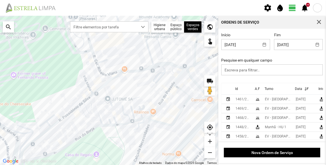
drag, startPoint x: 167, startPoint y: 89, endPoint x: 131, endPoint y: 89, distance: 36.2
click at [131, 89] on div at bounding box center [109, 90] width 218 height 149
click at [132, 31] on span "Filtre elementos por tarefa" at bounding box center [103, 27] width 67 height 10
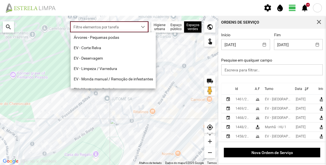
click at [132, 106] on div at bounding box center [109, 90] width 218 height 149
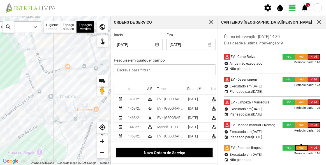
drag, startPoint x: 82, startPoint y: 89, endPoint x: 43, endPoint y: 68, distance: 45.2
click at [47, 70] on div at bounding box center [55, 90] width 111 height 149
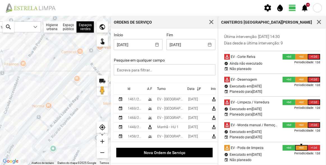
drag, startPoint x: 60, startPoint y: 62, endPoint x: 71, endPoint y: 58, distance: 11.8
click at [71, 58] on div at bounding box center [55, 90] width 111 height 149
click at [65, 70] on div at bounding box center [55, 90] width 111 height 149
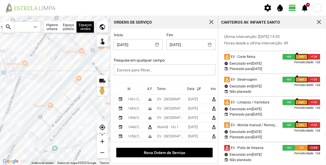
click at [67, 107] on div at bounding box center [55, 90] width 111 height 149
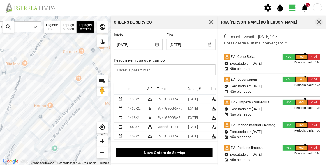
click at [320, 22] on span "button" at bounding box center [318, 22] width 5 height 5
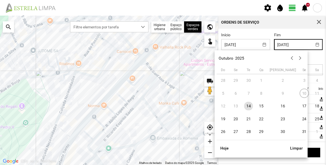
click at [290, 44] on input "[DATE]" at bounding box center [293, 44] width 38 height 10
click at [261, 107] on span "15" at bounding box center [261, 105] width 9 height 9
type input "[DATE]"
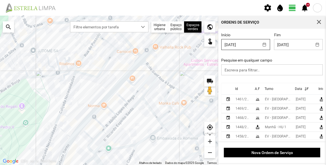
click at [242, 45] on input "[DATE]" at bounding box center [241, 44] width 38 height 10
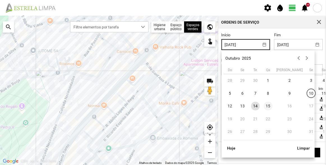
click at [267, 109] on span "15" at bounding box center [268, 105] width 9 height 9
type input "[DATE]"
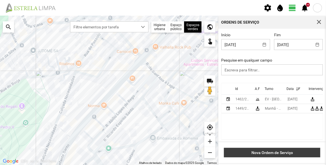
click at [277, 154] on span "Nova Ordem de Serviço" at bounding box center [272, 152] width 91 height 4
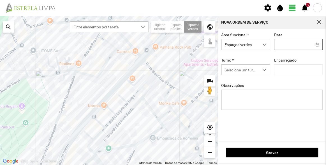
click at [291, 41] on input "text" at bounding box center [293, 44] width 38 height 10
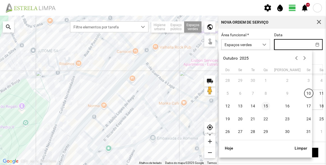
click at [265, 106] on span "15" at bounding box center [266, 105] width 9 height 9
type input "[DATE]"
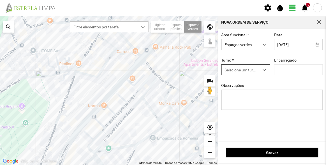
click at [243, 75] on span "Selecione um turno" at bounding box center [241, 69] width 38 height 10
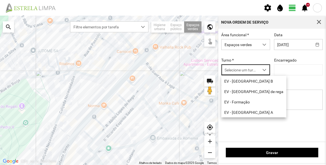
scroll to position [3, 24]
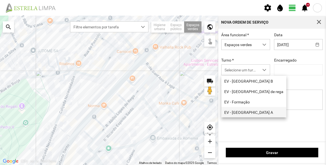
click at [247, 111] on li "EV - [GEOGRAPHIC_DATA] A" at bounding box center [253, 112] width 65 height 10
type input "[PERSON_NAME]"
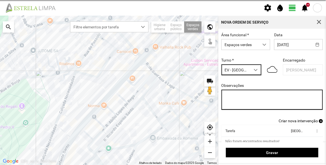
click at [261, 98] on textarea "Observações" at bounding box center [272, 99] width 102 height 20
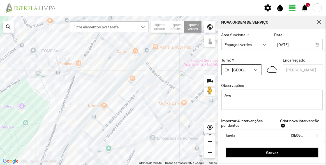
click at [244, 65] on span "EV - [GEOGRAPHIC_DATA] A" at bounding box center [236, 69] width 29 height 10
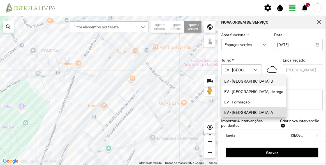
click at [244, 80] on li "EV - [GEOGRAPHIC_DATA] B" at bounding box center [253, 81] width 65 height 10
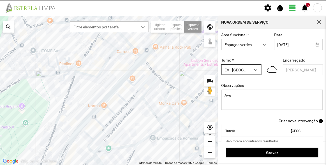
click at [247, 74] on span "EV - [GEOGRAPHIC_DATA] B" at bounding box center [236, 69] width 29 height 10
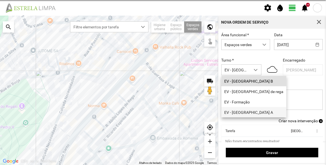
click at [244, 110] on li "EV - [GEOGRAPHIC_DATA] A" at bounding box center [253, 112] width 65 height 10
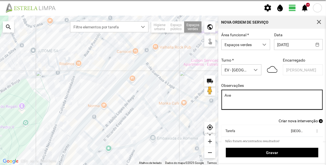
click at [243, 99] on textarea "Ave" at bounding box center [272, 99] width 102 height 20
type textarea "Av. Infante Santo"
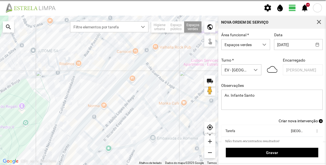
click at [286, 121] on span "Criar nova intervenção" at bounding box center [298, 120] width 39 height 4
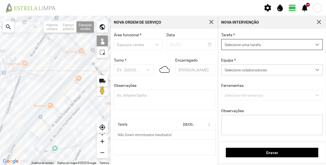
click at [246, 47] on span "Selecione uma tarefa" at bounding box center [267, 44] width 90 height 10
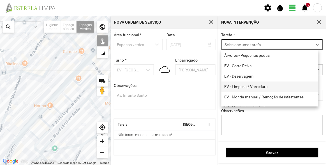
click at [249, 86] on li "EV - Limpeza / Varredura" at bounding box center [269, 86] width 97 height 10
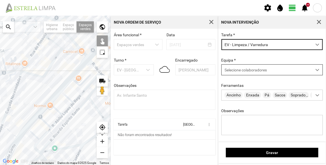
click at [251, 70] on span "Selecione colaboradores" at bounding box center [246, 70] width 42 height 4
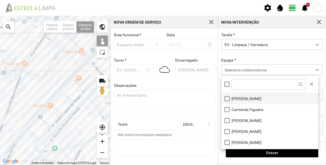
click at [252, 95] on li "[PERSON_NAME]" at bounding box center [269, 98] width 97 height 11
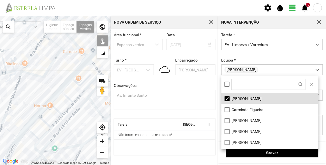
click at [248, 59] on div "Equipa * [PERSON_NAME]" at bounding box center [272, 66] width 106 height 17
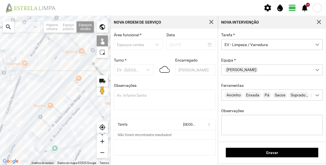
click at [63, 74] on div at bounding box center [55, 90] width 111 height 149
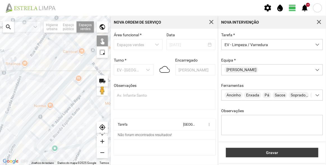
click at [274, 151] on span "Gravar" at bounding box center [272, 152] width 87 height 4
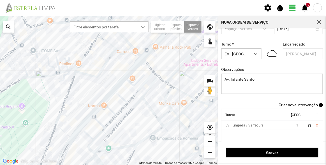
scroll to position [23, 0]
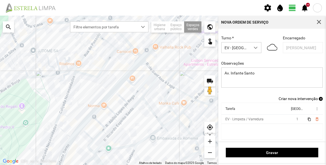
click at [295, 98] on span "Criar nova intervenção" at bounding box center [298, 98] width 39 height 4
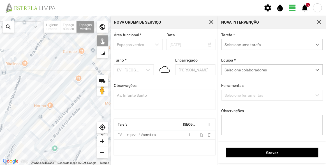
click at [251, 46] on span "Selecione uma tarefa" at bounding box center [267, 44] width 90 height 10
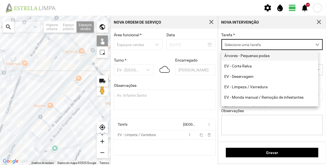
scroll to position [3, 24]
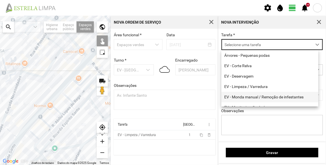
click at [255, 96] on li "EV - Monda manual / Remoção de infestantes" at bounding box center [269, 97] width 97 height 10
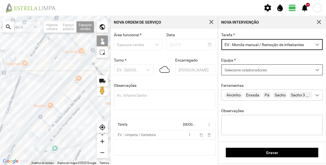
drag, startPoint x: 247, startPoint y: 69, endPoint x: 247, endPoint y: 75, distance: 5.6
click at [247, 69] on span "Selecione colaboradores" at bounding box center [246, 70] width 42 height 4
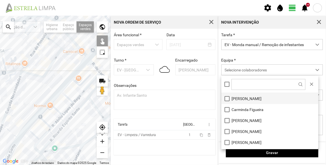
click at [251, 100] on li "[PERSON_NAME]" at bounding box center [269, 98] width 97 height 11
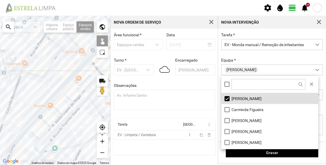
click at [64, 75] on div at bounding box center [55, 90] width 111 height 149
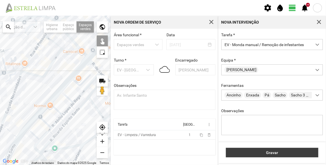
click at [270, 150] on span "Gravar" at bounding box center [272, 152] width 87 height 4
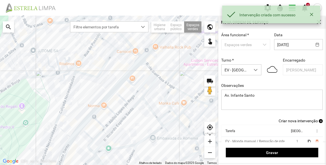
click at [300, 121] on span "Criar nova intervenção" at bounding box center [298, 120] width 39 height 4
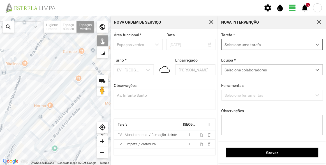
click at [262, 44] on span "Selecione uma tarefa" at bounding box center [267, 44] width 90 height 10
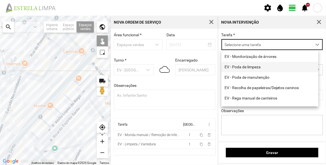
scroll to position [71, 0]
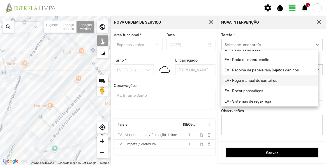
click at [252, 78] on li "EV - Rega manual de canteiros" at bounding box center [269, 80] width 97 height 10
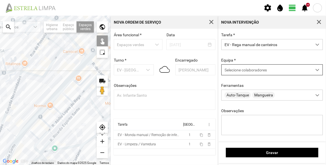
click at [239, 68] on div "Selecione colaboradores" at bounding box center [267, 69] width 90 height 10
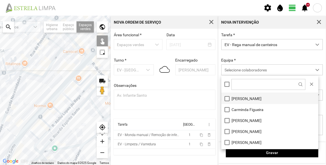
click at [240, 96] on li "[PERSON_NAME]" at bounding box center [269, 98] width 97 height 11
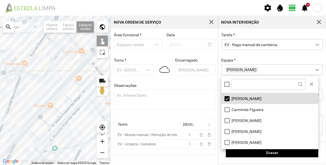
click at [60, 74] on div at bounding box center [55, 90] width 111 height 149
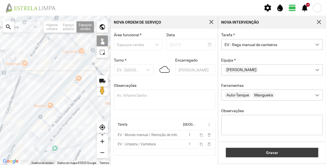
click at [266, 153] on span "Gravar" at bounding box center [272, 152] width 87 height 4
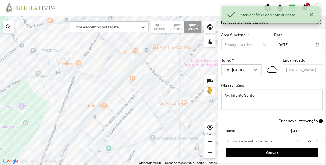
click at [293, 121] on span "Criar nova intervenção" at bounding box center [298, 120] width 39 height 4
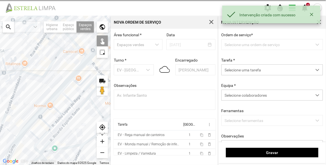
click at [244, 47] on p-dropdown "Selecione uma ordem de serviço" at bounding box center [272, 44] width 102 height 11
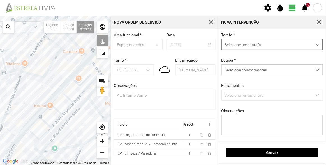
click at [244, 45] on span "Selecione uma tarefa" at bounding box center [267, 44] width 90 height 10
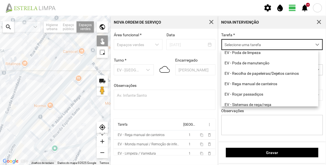
scroll to position [71, 0]
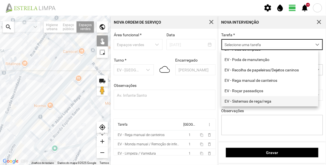
click at [260, 103] on li "EV - Sistemas de rega/rega" at bounding box center [269, 101] width 97 height 10
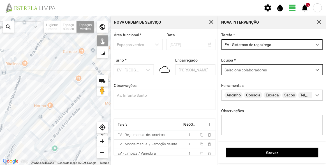
click at [247, 68] on span "Selecione colaboradores" at bounding box center [246, 70] width 42 height 4
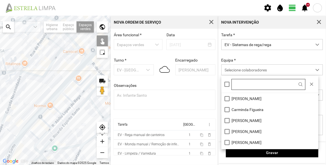
scroll to position [3, 24]
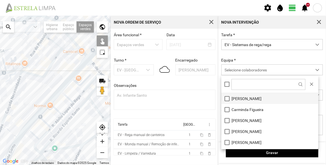
click at [241, 102] on li "[PERSON_NAME]" at bounding box center [269, 98] width 97 height 11
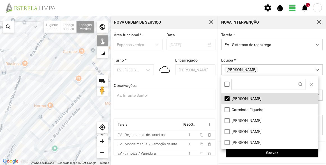
click at [65, 74] on div at bounding box center [55, 90] width 111 height 149
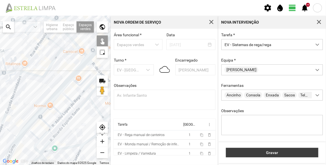
click at [259, 151] on span "Gravar" at bounding box center [272, 152] width 87 height 4
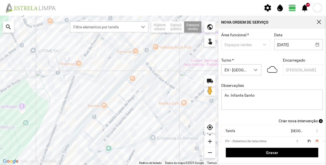
scroll to position [16, 0]
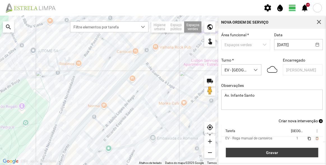
click at [275, 151] on span "Gravar" at bounding box center [272, 152] width 87 height 4
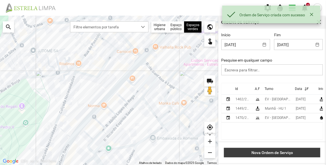
click at [279, 152] on span "Nova Ordem de Serviço" at bounding box center [272, 152] width 91 height 4
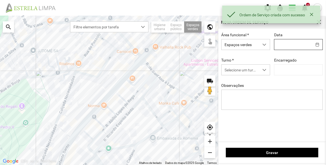
click at [281, 43] on input "text" at bounding box center [293, 44] width 38 height 10
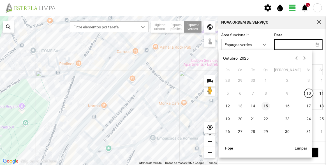
click at [266, 107] on span "15" at bounding box center [266, 105] width 9 height 9
type input "[DATE]"
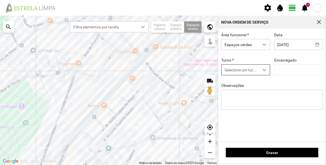
click at [244, 72] on span "Selecione um turno" at bounding box center [241, 69] width 38 height 10
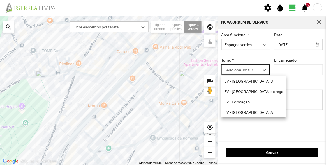
scroll to position [3, 24]
click at [246, 80] on li "EV - [GEOGRAPHIC_DATA] B" at bounding box center [253, 81] width 65 height 10
type input "[PERSON_NAME]"
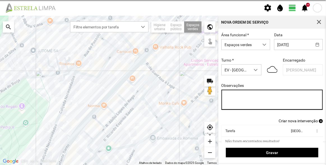
click at [248, 98] on textarea "Observações" at bounding box center [272, 99] width 102 height 20
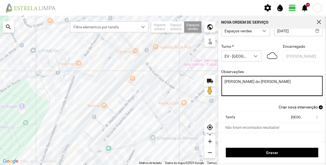
scroll to position [23, 0]
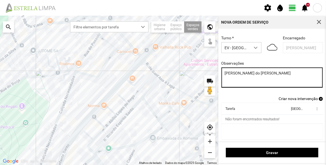
type textarea "[PERSON_NAME] do [PERSON_NAME]"
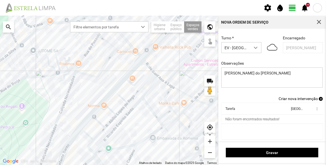
click at [292, 97] on span "Criar nova intervenção" at bounding box center [298, 98] width 39 height 4
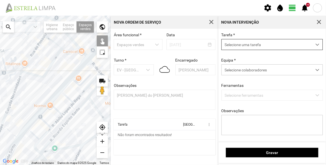
click at [242, 45] on span "Selecione uma tarefa" at bounding box center [267, 44] width 90 height 10
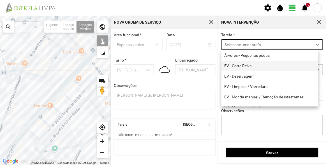
click at [240, 64] on li "EV - Corte Relva" at bounding box center [269, 66] width 97 height 10
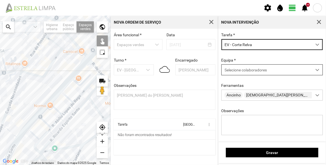
click at [240, 71] on span "Selecione colaboradores" at bounding box center [246, 70] width 42 height 4
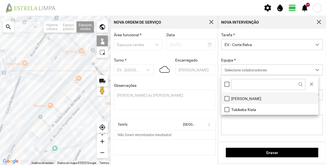
click at [243, 98] on li "[PERSON_NAME]" at bounding box center [269, 98] width 97 height 11
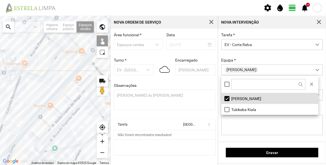
click at [71, 95] on div at bounding box center [55, 90] width 111 height 149
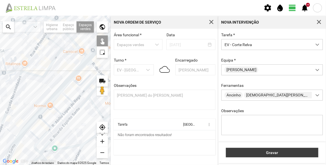
click at [265, 152] on span "Gravar" at bounding box center [272, 152] width 87 height 4
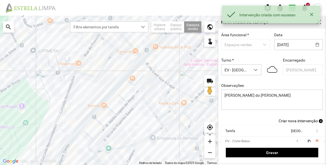
click at [292, 121] on span "Criar nova intervenção" at bounding box center [298, 120] width 39 height 4
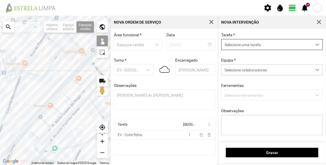
click at [243, 45] on span "Selecione uma tarefa" at bounding box center [267, 44] width 90 height 10
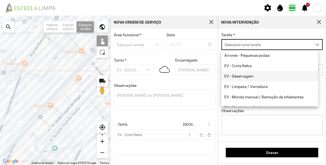
click at [243, 76] on li "EV - Deservagem" at bounding box center [269, 76] width 97 height 10
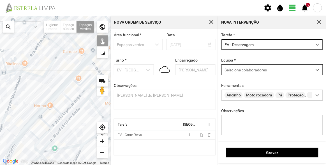
click at [249, 73] on div "Selecione colaboradores" at bounding box center [267, 69] width 90 height 10
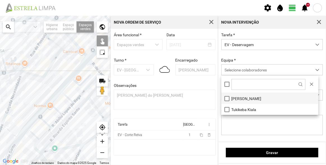
click at [247, 99] on li "[PERSON_NAME]" at bounding box center [269, 98] width 97 height 11
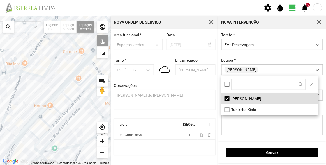
click at [75, 96] on div at bounding box center [55, 90] width 111 height 149
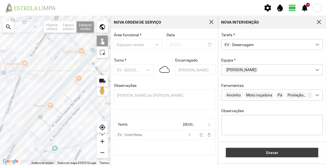
click at [283, 154] on span "Gravar" at bounding box center [272, 152] width 87 height 4
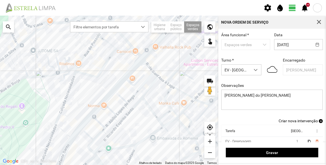
scroll to position [23, 0]
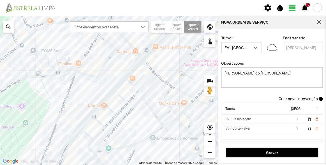
click at [311, 96] on span "Criar nova intervenção" at bounding box center [298, 98] width 39 height 4
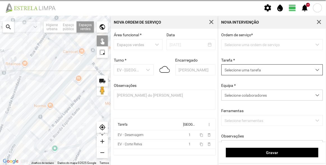
click at [247, 69] on span "Selecione uma tarefa" at bounding box center [267, 69] width 90 height 10
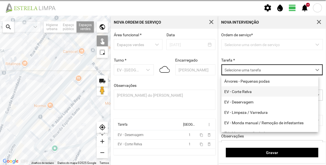
scroll to position [3, 24]
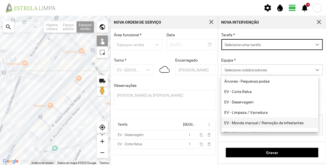
click at [258, 123] on li "EV - Monda manual / Remoção de infestantes" at bounding box center [269, 122] width 97 height 10
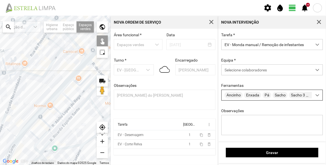
click at [253, 91] on div "Ancinho [PERSON_NAME] Pá [PERSON_NAME] 3 dentes Sacho com bico Sacos Soprador T…" at bounding box center [267, 95] width 90 height 10
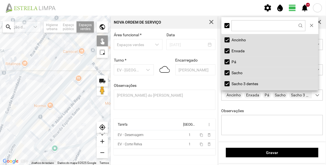
click at [75, 94] on div at bounding box center [55, 90] width 111 height 149
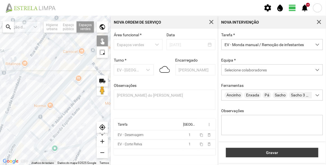
click at [278, 152] on span "Gravar" at bounding box center [272, 152] width 87 height 4
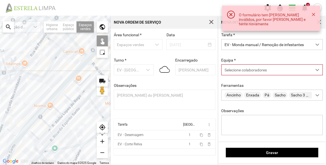
click at [243, 71] on span "Selecione colaboradores" at bounding box center [246, 70] width 42 height 4
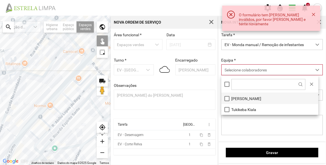
click at [242, 95] on li "[PERSON_NAME]" at bounding box center [269, 98] width 97 height 11
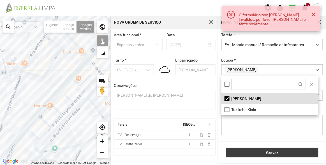
click at [270, 153] on span "Gravar" at bounding box center [272, 152] width 87 height 4
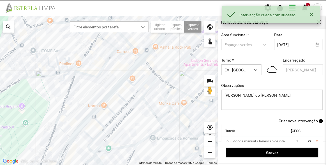
click at [286, 122] on span "Criar nova intervenção" at bounding box center [298, 120] width 39 height 4
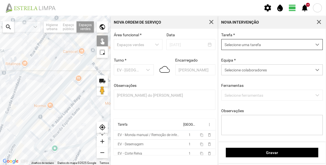
click at [243, 43] on span "Selecione uma tarefa" at bounding box center [267, 44] width 90 height 10
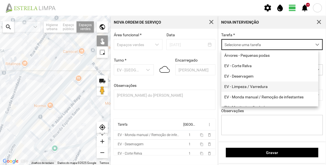
click at [244, 84] on li "EV - Limpeza / Varredura" at bounding box center [269, 86] width 97 height 10
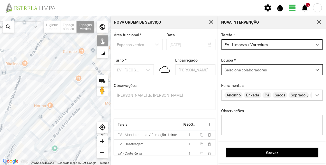
click at [247, 72] on span "Selecione colaboradores" at bounding box center [246, 70] width 42 height 4
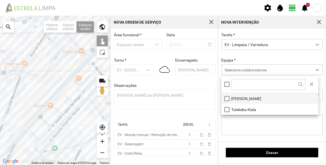
click at [245, 93] on li "[PERSON_NAME]" at bounding box center [269, 98] width 97 height 11
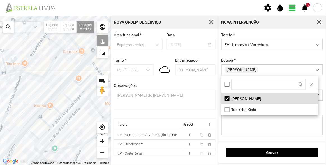
click at [74, 92] on div at bounding box center [55, 90] width 111 height 149
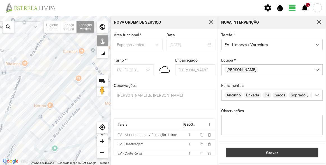
click at [268, 151] on span "Gravar" at bounding box center [272, 152] width 87 height 4
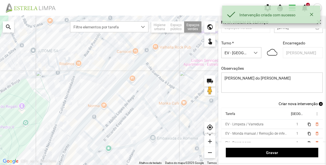
scroll to position [23, 0]
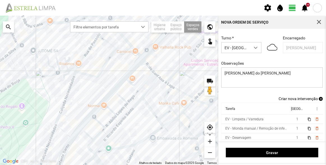
click at [295, 98] on span "Criar nova intervenção" at bounding box center [298, 98] width 39 height 4
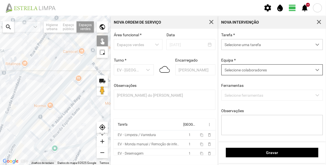
click at [247, 70] on span "Selecione colaboradores" at bounding box center [246, 70] width 42 height 4
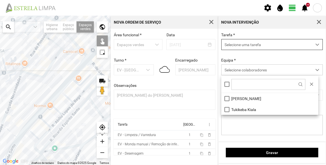
click at [243, 45] on span "Selecione uma tarefa" at bounding box center [267, 44] width 90 height 10
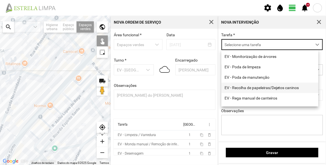
scroll to position [71, 0]
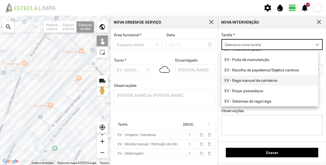
click at [250, 80] on li "EV - Rega manual de canteiros" at bounding box center [269, 80] width 97 height 10
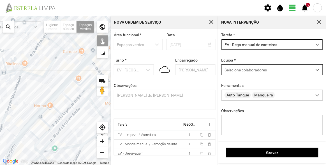
click at [237, 71] on span "Selecione colaboradores" at bounding box center [246, 70] width 42 height 4
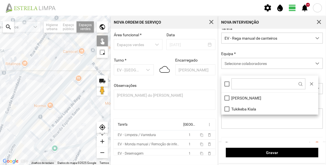
scroll to position [25, 0]
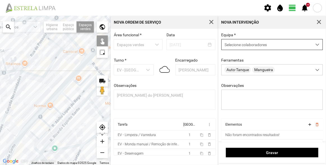
click at [242, 45] on span "Selecione colaboradores" at bounding box center [246, 44] width 42 height 4
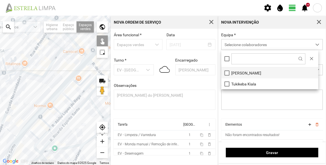
click at [243, 72] on li "[PERSON_NAME]" at bounding box center [269, 72] width 97 height 11
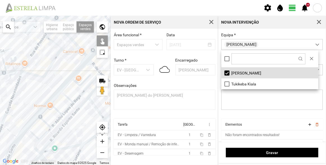
click at [74, 92] on div at bounding box center [55, 90] width 111 height 149
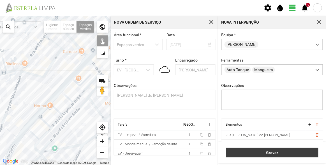
click at [281, 151] on span "Gravar" at bounding box center [272, 152] width 87 height 4
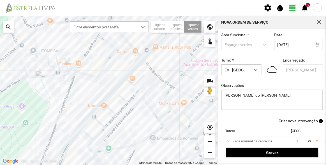
click at [297, 121] on span "Criar nova intervenção" at bounding box center [298, 120] width 39 height 4
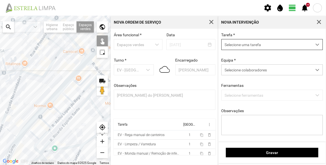
click at [253, 45] on span "Selecione uma tarefa" at bounding box center [267, 44] width 90 height 10
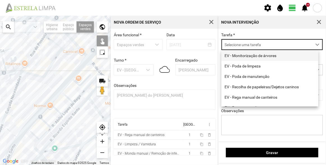
scroll to position [71, 0]
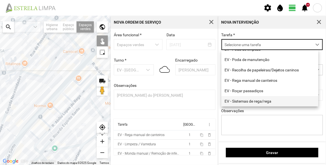
click at [253, 100] on li "EV - Sistemas de rega/rega" at bounding box center [269, 101] width 97 height 10
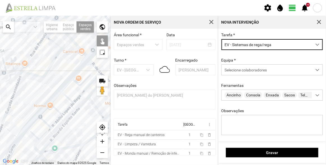
click at [251, 80] on div "Tarefa * EV - Sistemas de rega/rega Equipa * Selecione colaboradores Ferramenta…" at bounding box center [272, 88] width 106 height 111
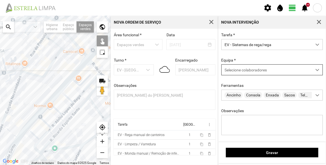
click at [249, 75] on div "Selecione colaboradores" at bounding box center [267, 69] width 90 height 10
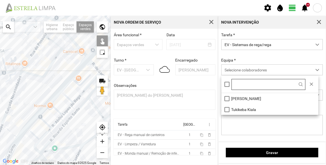
scroll to position [3, 24]
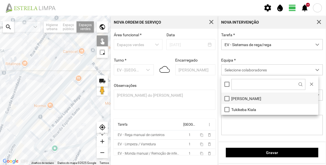
drag, startPoint x: 246, startPoint y: 94, endPoint x: 231, endPoint y: 97, distance: 16.1
click at [246, 94] on li "[PERSON_NAME]" at bounding box center [269, 98] width 97 height 11
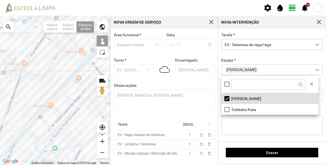
click at [76, 96] on div at bounding box center [55, 90] width 111 height 149
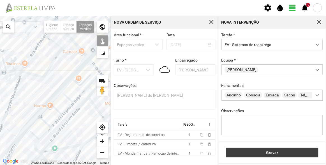
click at [265, 151] on span "Gravar" at bounding box center [272, 152] width 87 height 4
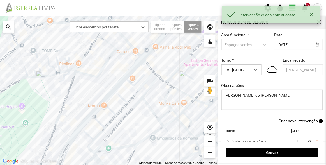
click at [154, 115] on div at bounding box center [109, 90] width 218 height 149
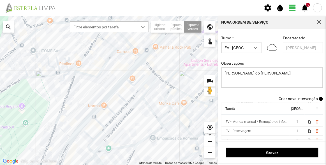
scroll to position [34, 0]
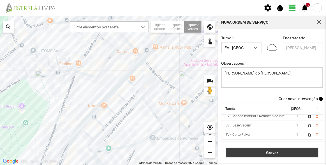
click at [276, 153] on span "Gravar" at bounding box center [272, 152] width 87 height 4
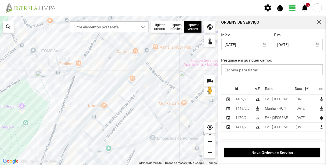
click at [237, 89] on div "Id" at bounding box center [236, 89] width 3 height 4
click at [238, 89] on div "Id" at bounding box center [236, 89] width 3 height 4
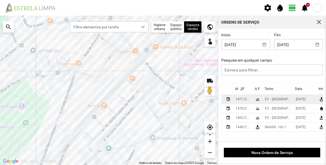
click at [244, 100] on div "1471/2025" at bounding box center [242, 99] width 15 height 4
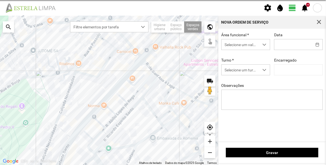
type input "[DATE]"
type textarea "[PERSON_NAME] do [PERSON_NAME]"
type input "[PERSON_NAME]"
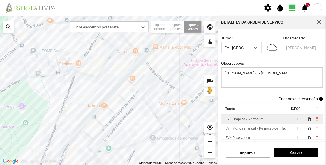
click at [257, 119] on div "EV - Limpeza / Varredura" at bounding box center [244, 119] width 38 height 4
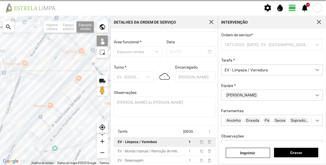
drag, startPoint x: 87, startPoint y: 112, endPoint x: 75, endPoint y: 115, distance: 12.7
click at [75, 115] on div at bounding box center [55, 90] width 111 height 149
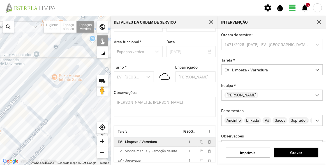
click at [74, 85] on div at bounding box center [55, 90] width 111 height 149
click at [72, 105] on div at bounding box center [55, 90] width 111 height 149
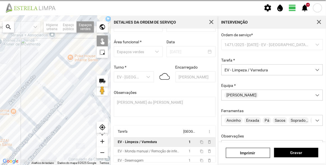
drag, startPoint x: 61, startPoint y: 133, endPoint x: 79, endPoint y: 110, distance: 28.9
click at [79, 110] on div at bounding box center [55, 90] width 111 height 149
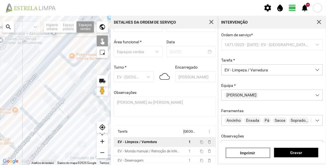
click at [66, 114] on div at bounding box center [55, 90] width 111 height 149
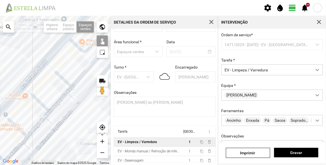
drag, startPoint x: 66, startPoint y: 135, endPoint x: 77, endPoint y: 110, distance: 27.8
click at [85, 109] on div at bounding box center [55, 90] width 111 height 149
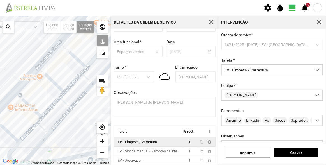
click at [68, 104] on div at bounding box center [55, 90] width 111 height 149
click at [44, 131] on div at bounding box center [55, 90] width 111 height 149
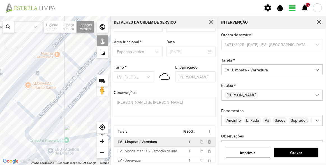
drag, startPoint x: 63, startPoint y: 136, endPoint x: 82, endPoint y: 111, distance: 31.1
click at [82, 111] on div at bounding box center [55, 90] width 111 height 149
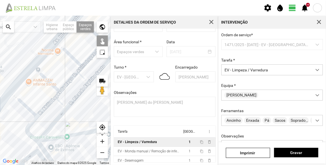
click at [40, 128] on div at bounding box center [55, 90] width 111 height 149
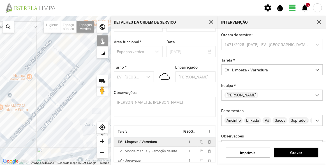
drag, startPoint x: 57, startPoint y: 135, endPoint x: 52, endPoint y: 135, distance: 4.8
click at [53, 138] on div at bounding box center [55, 90] width 111 height 149
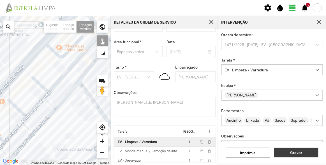
click at [303, 153] on span "Gravar" at bounding box center [296, 152] width 38 height 4
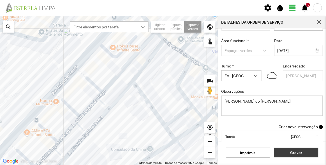
click at [305, 152] on span "Gravar" at bounding box center [296, 152] width 38 height 4
